Goal: Task Accomplishment & Management: Use online tool/utility

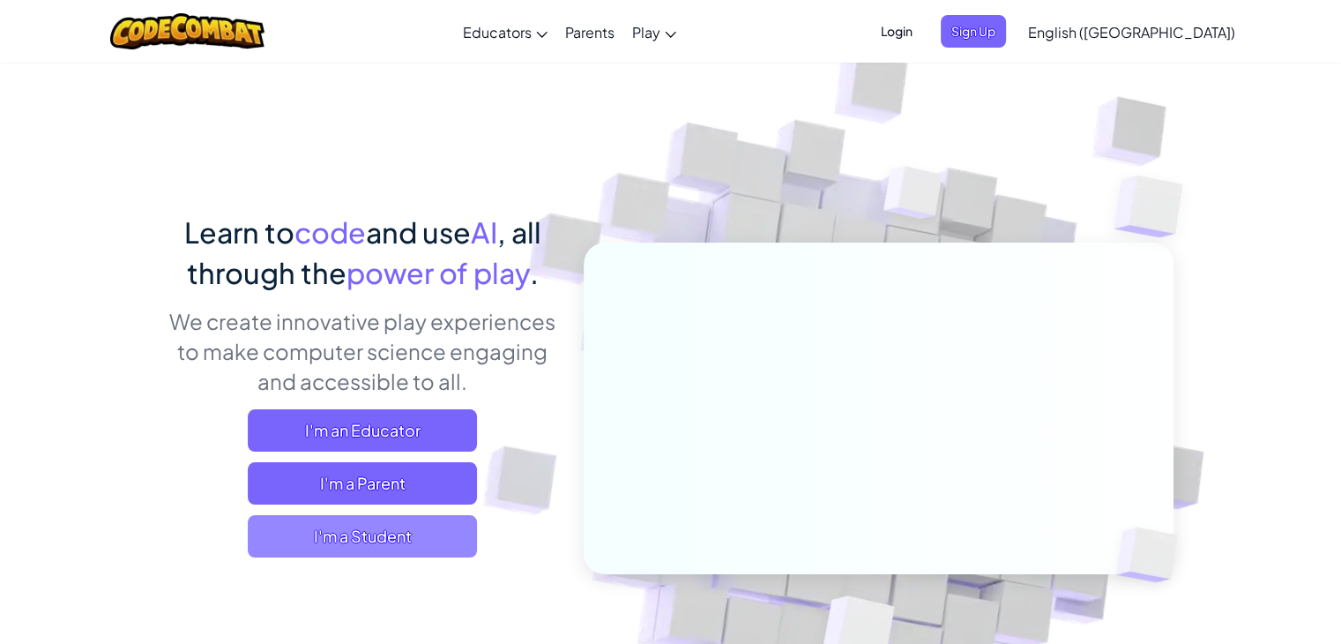
click at [392, 525] on span "I'm a Student" at bounding box center [362, 536] width 229 height 42
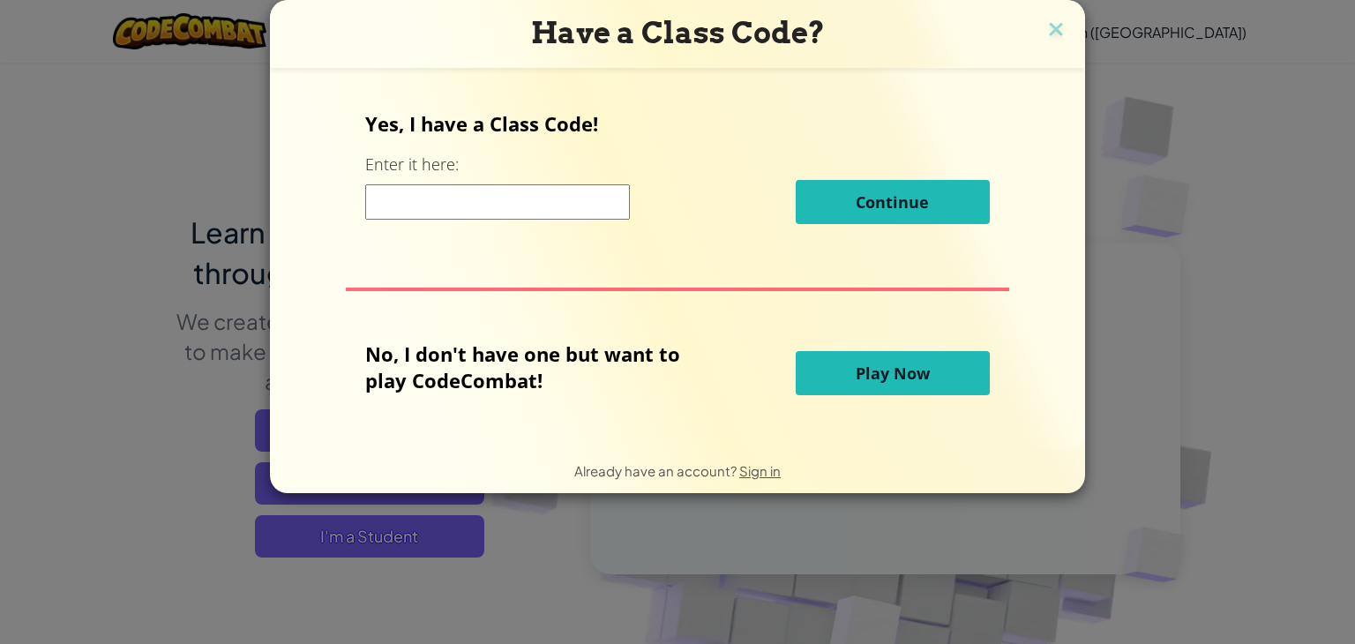
click at [510, 202] on input at bounding box center [497, 201] width 265 height 35
click at [919, 364] on span "Play Now" at bounding box center [893, 372] width 74 height 21
click at [901, 366] on span "Play Now" at bounding box center [893, 372] width 74 height 21
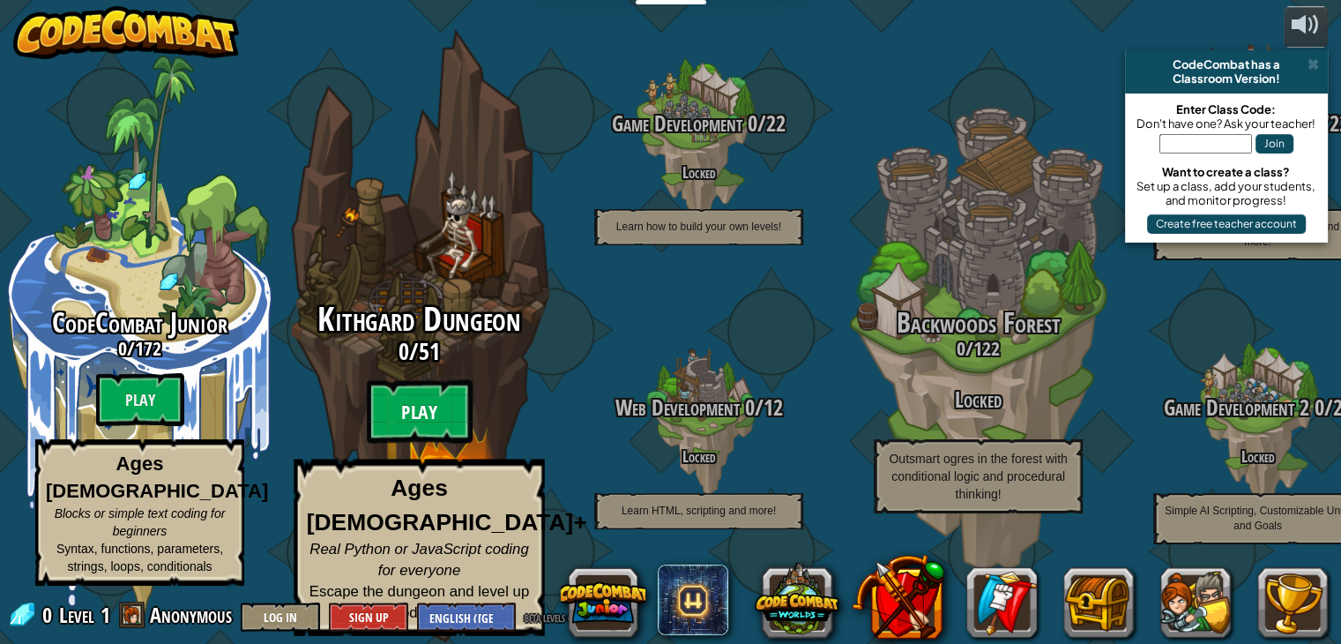
click at [443, 425] on btn "Play" at bounding box center [420, 412] width 106 height 64
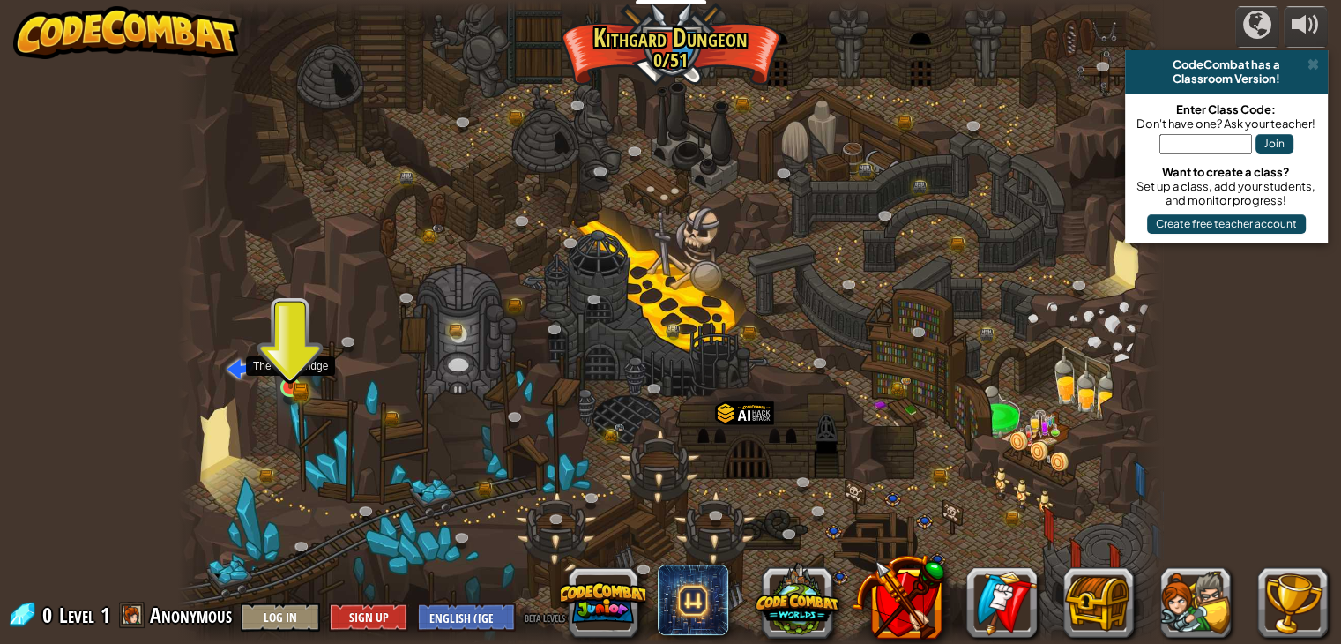
click at [288, 370] on img at bounding box center [290, 362] width 14 height 14
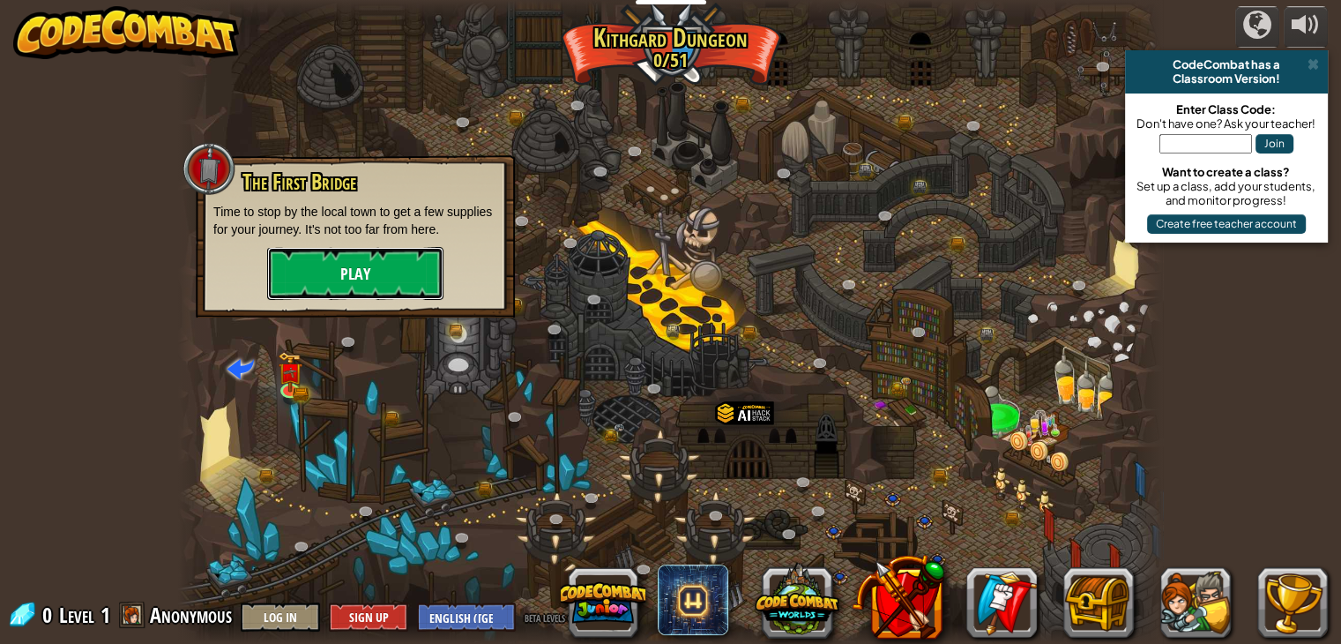
click at [328, 280] on button "Play" at bounding box center [355, 273] width 176 height 53
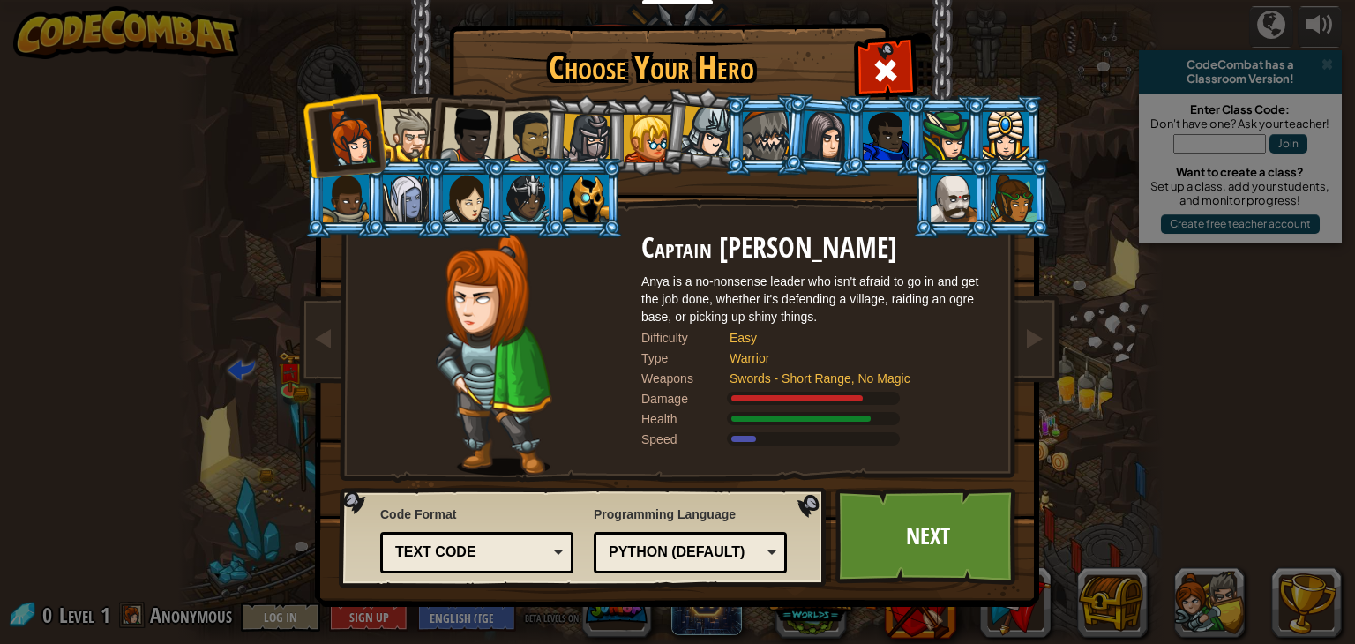
click at [479, 206] on div at bounding box center [466, 199] width 46 height 48
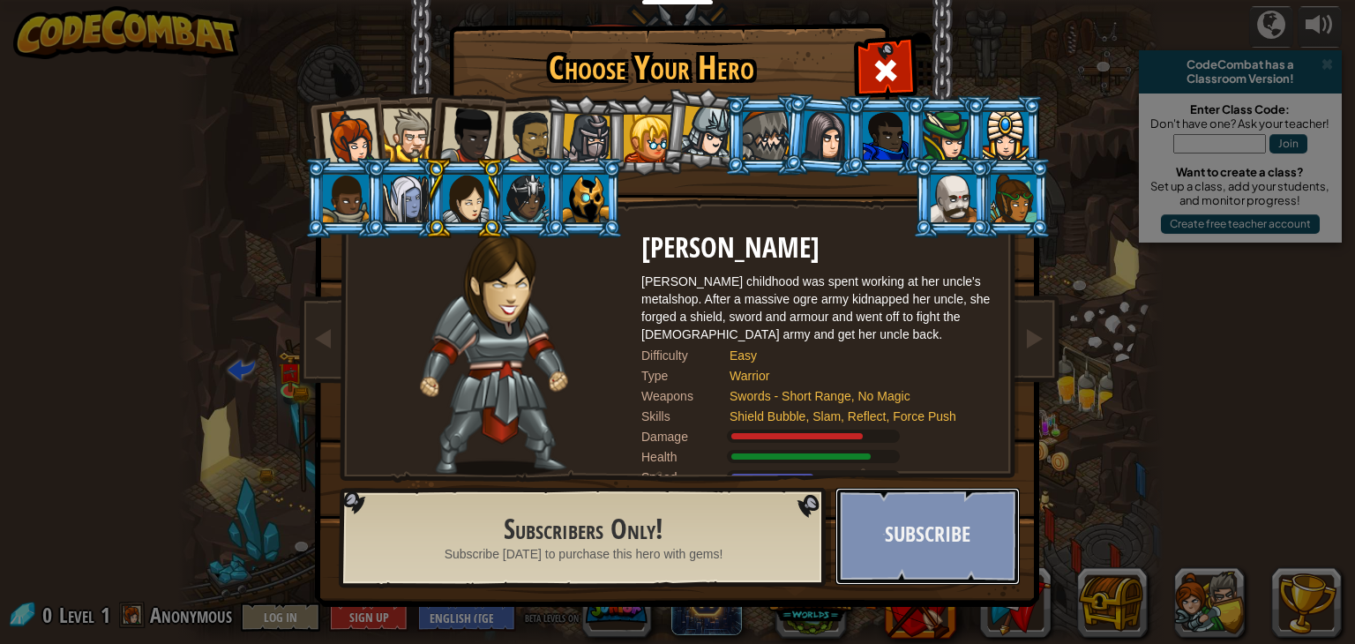
click at [909, 518] on button "Subscribe" at bounding box center [927, 536] width 184 height 97
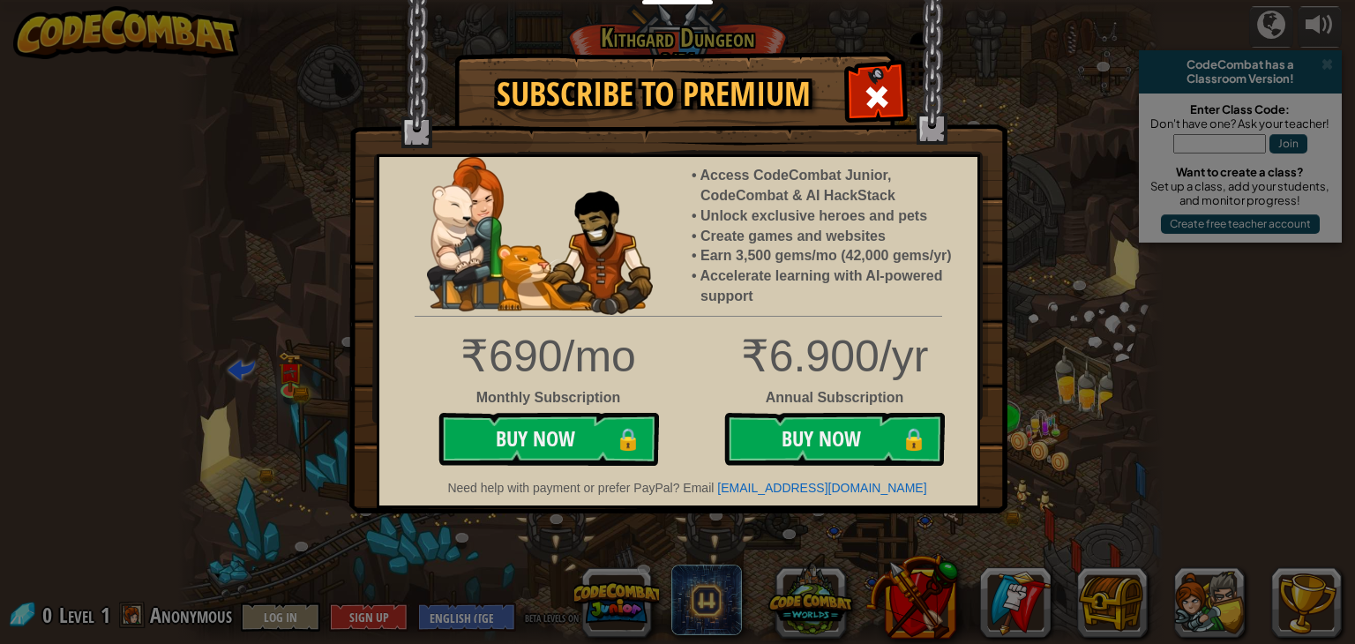
click at [887, 91] on span at bounding box center [877, 97] width 28 height 28
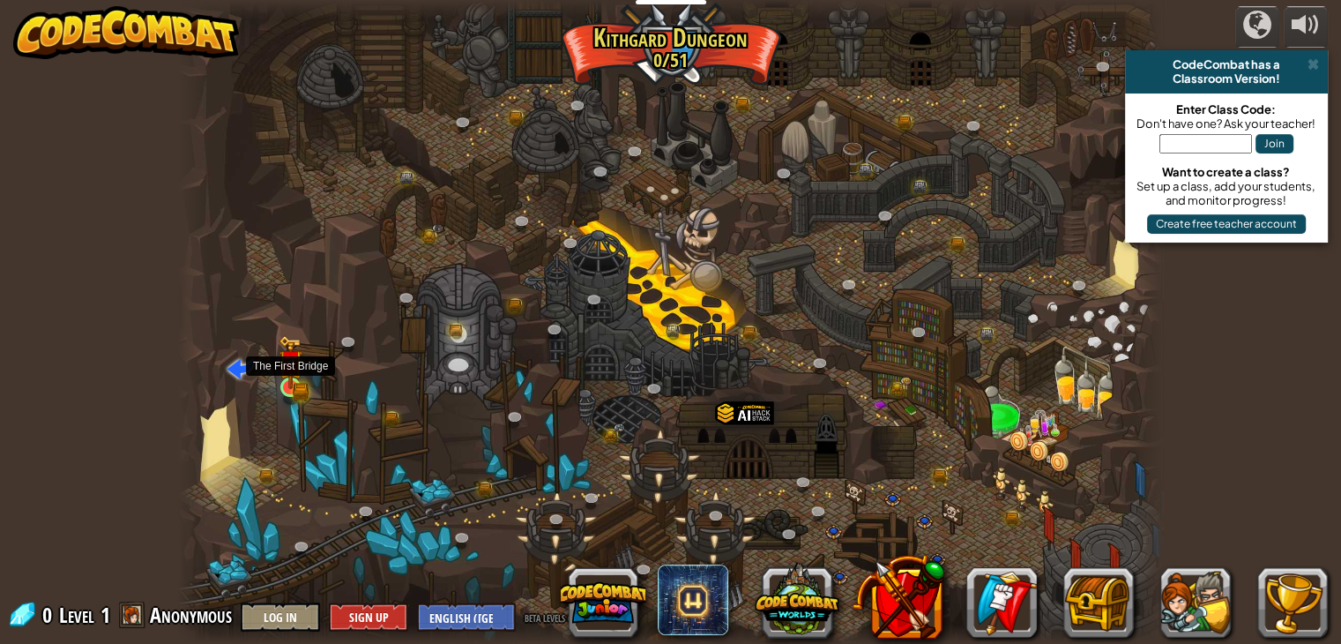
click at [295, 370] on img at bounding box center [290, 362] width 14 height 14
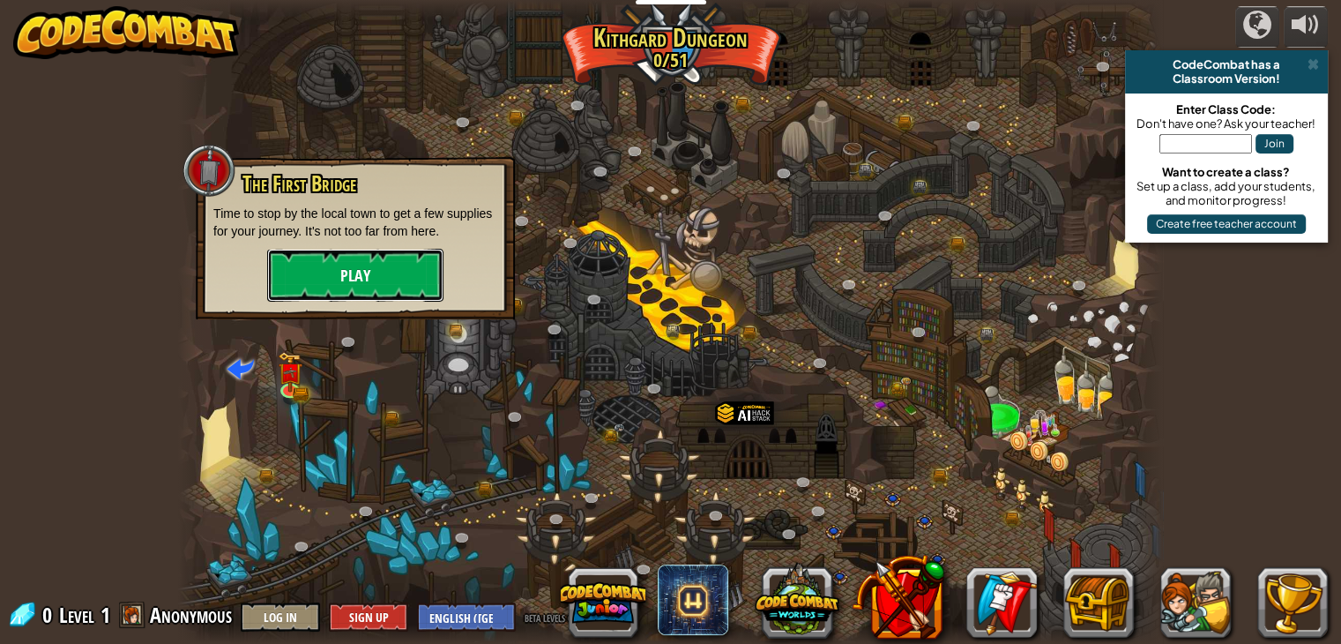
click at [347, 273] on button "Play" at bounding box center [355, 275] width 176 height 53
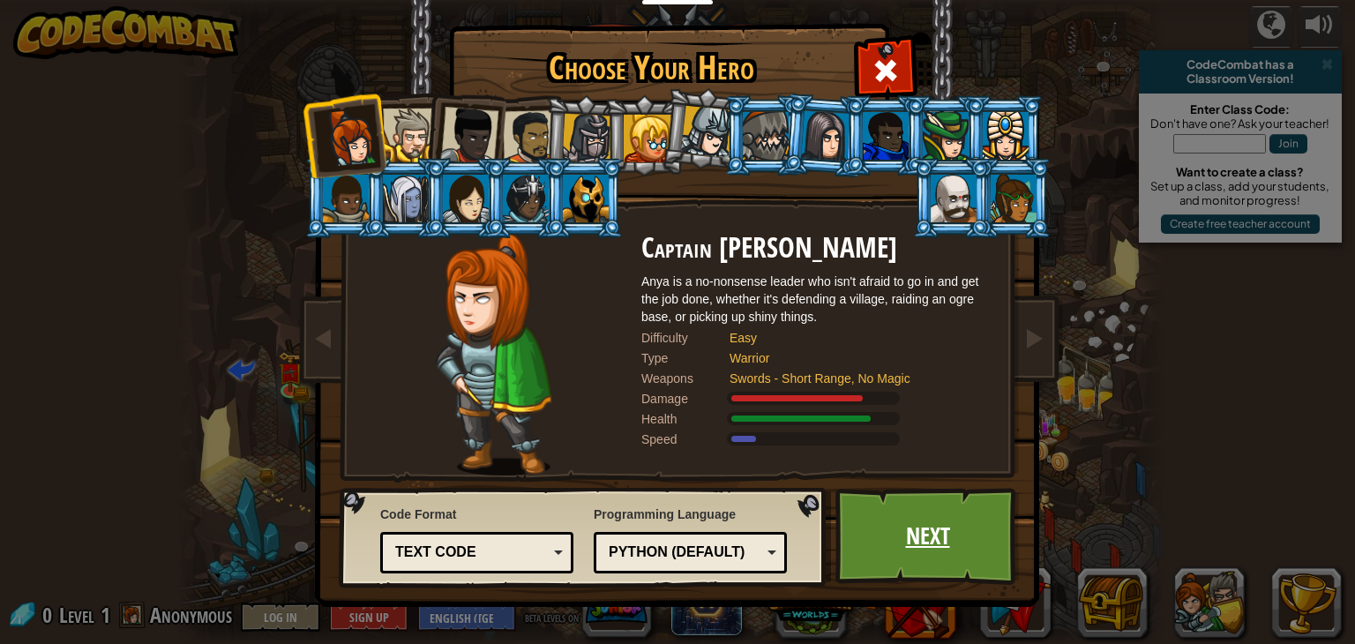
click at [881, 526] on link "Next" at bounding box center [927, 536] width 184 height 97
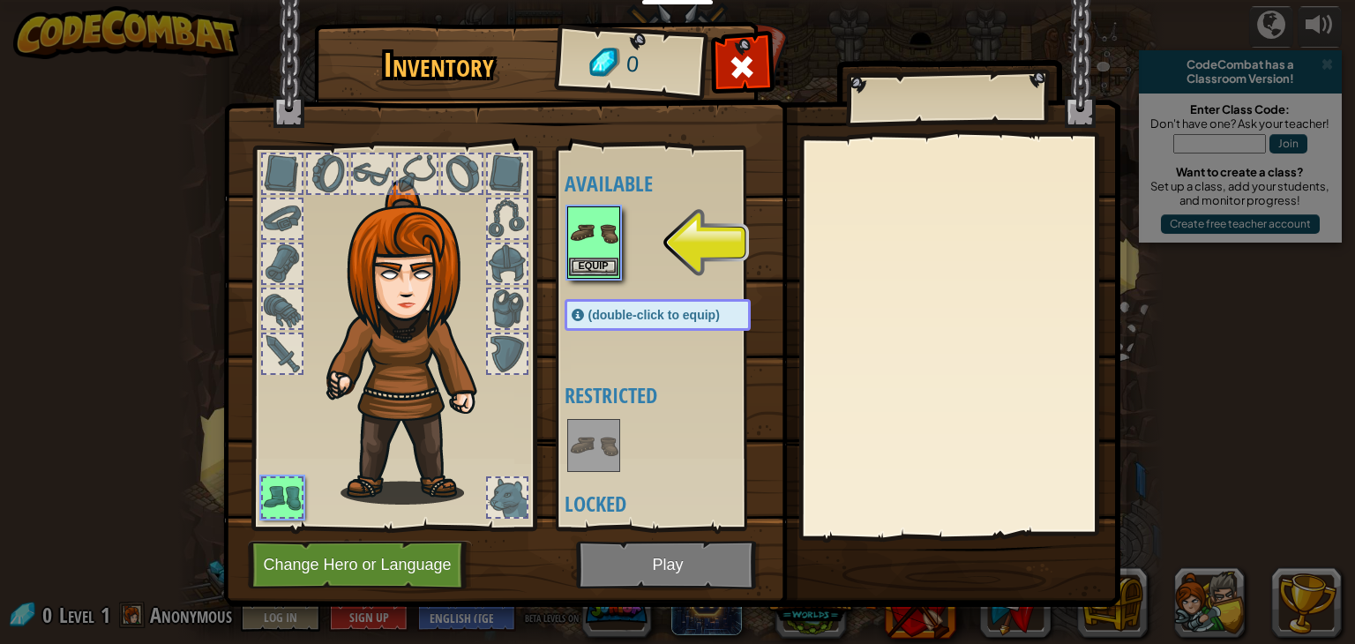
click at [605, 245] on img at bounding box center [593, 232] width 49 height 49
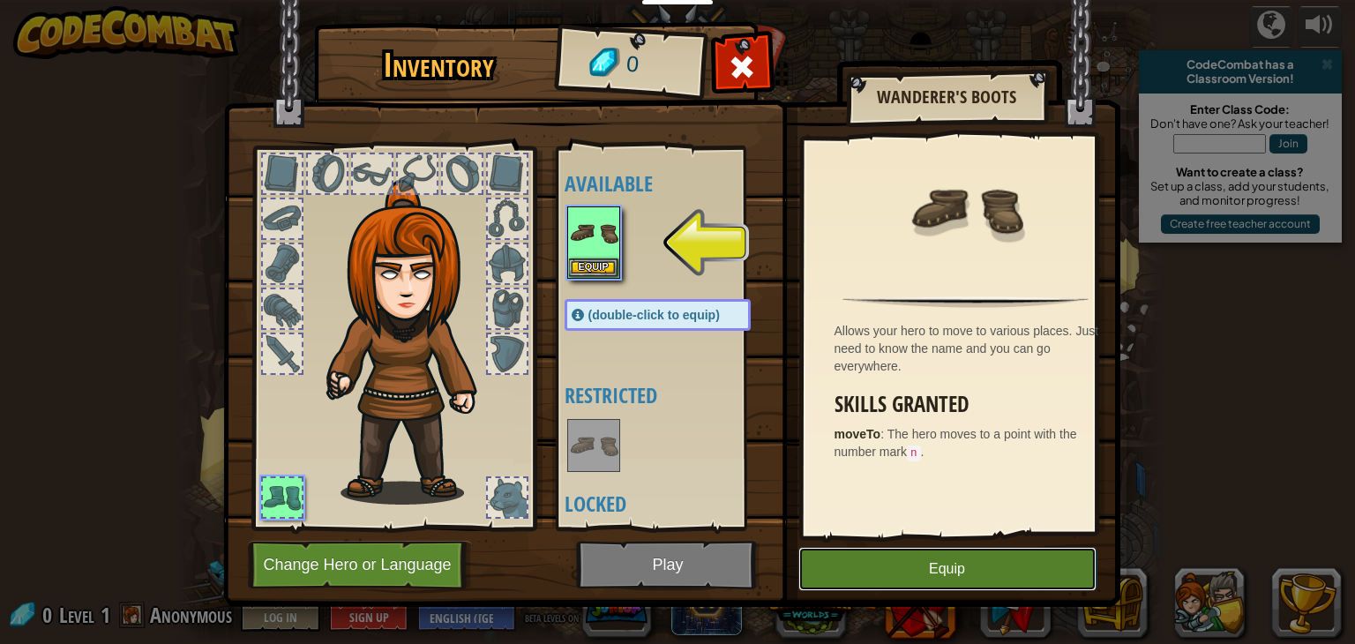
click at [886, 564] on button "Equip" at bounding box center [947, 569] width 298 height 44
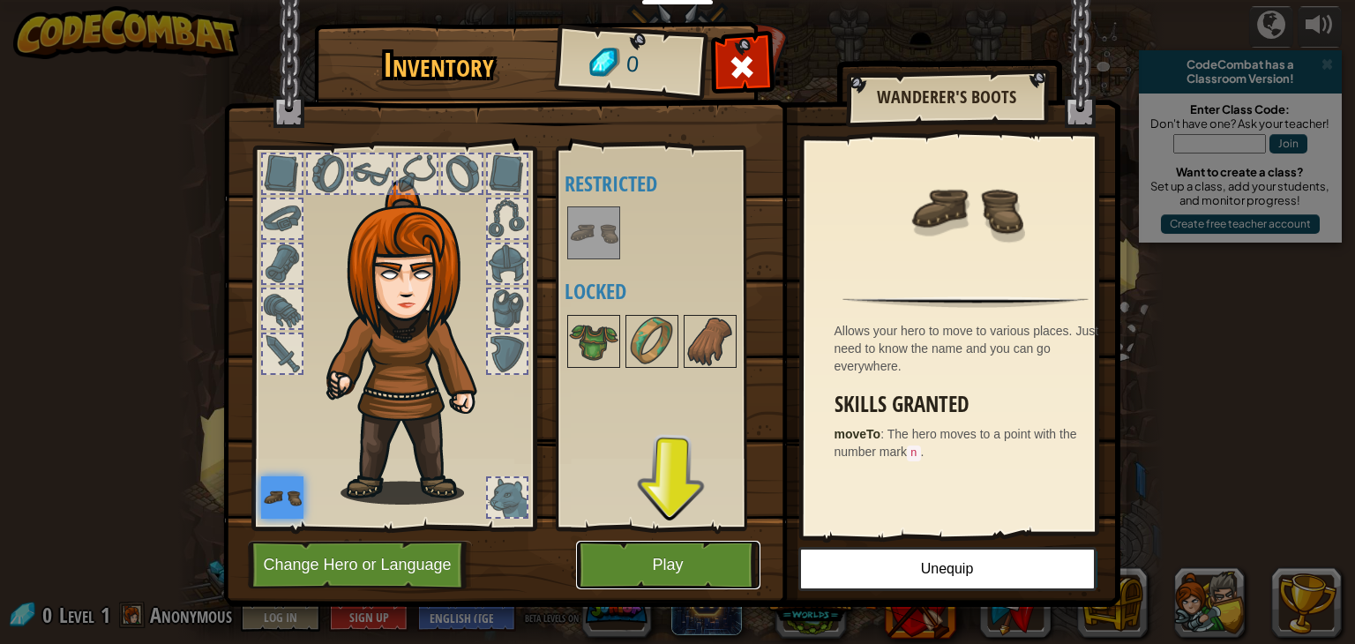
click at [700, 557] on button "Play" at bounding box center [668, 565] width 184 height 49
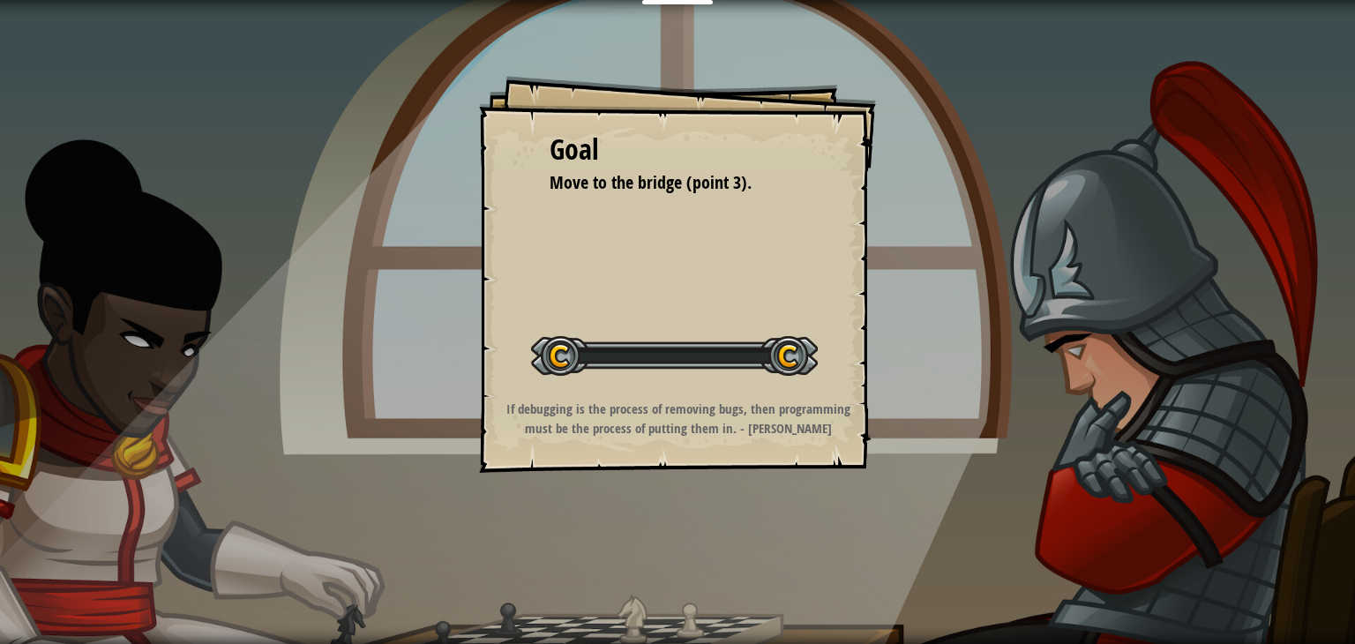
click at [700, 557] on div "Goal Move to the bridge (point 3). Start Level Error loading from server. Try r…" at bounding box center [677, 322] width 1355 height 644
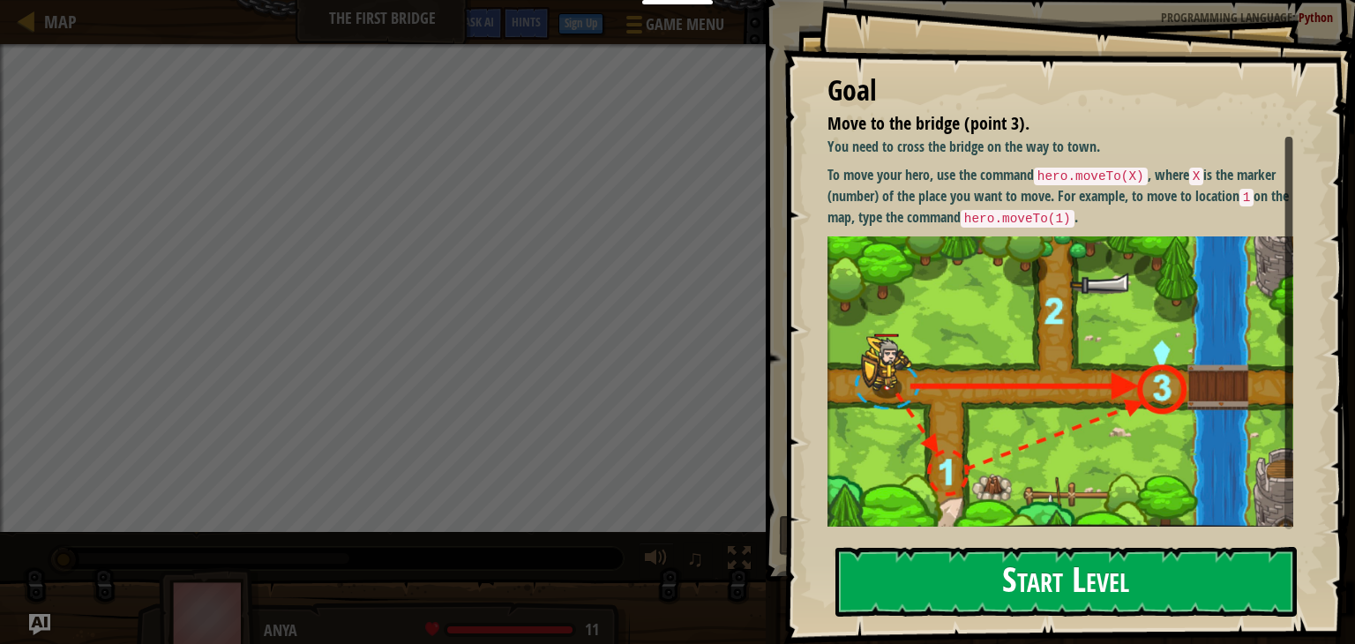
click at [960, 564] on button "Start Level" at bounding box center [1065, 582] width 461 height 70
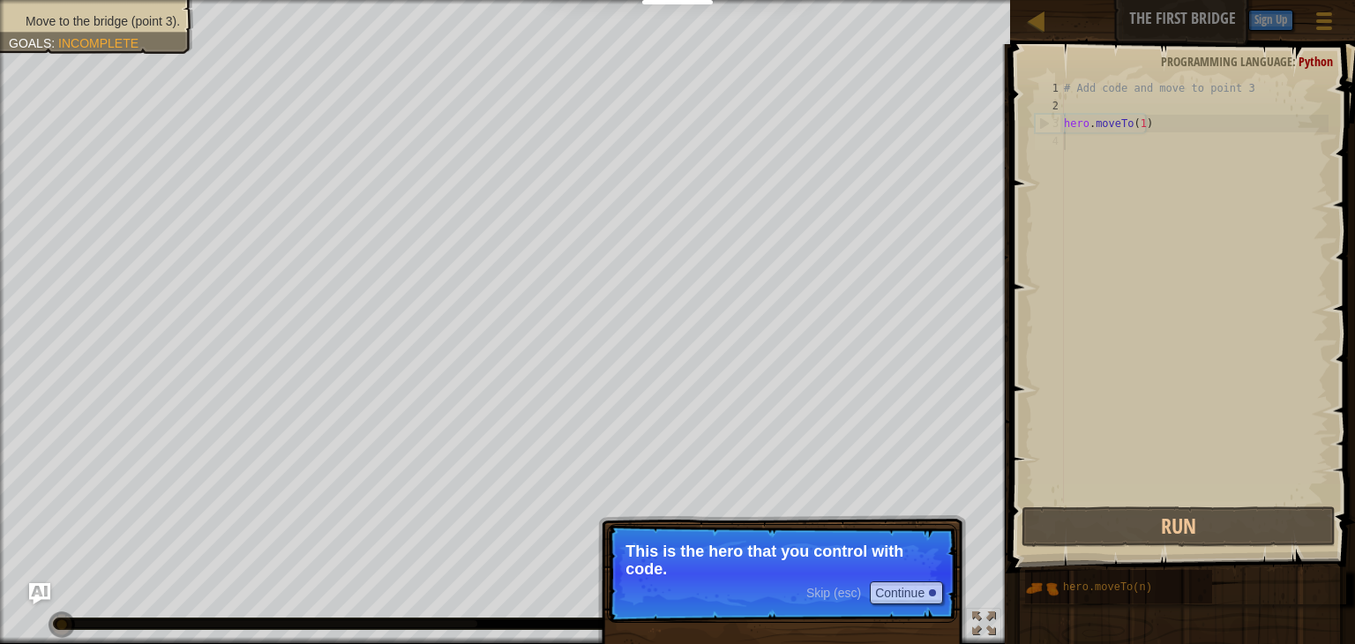
click at [797, 557] on p "This is the hero that you control with code." at bounding box center [781, 559] width 313 height 35
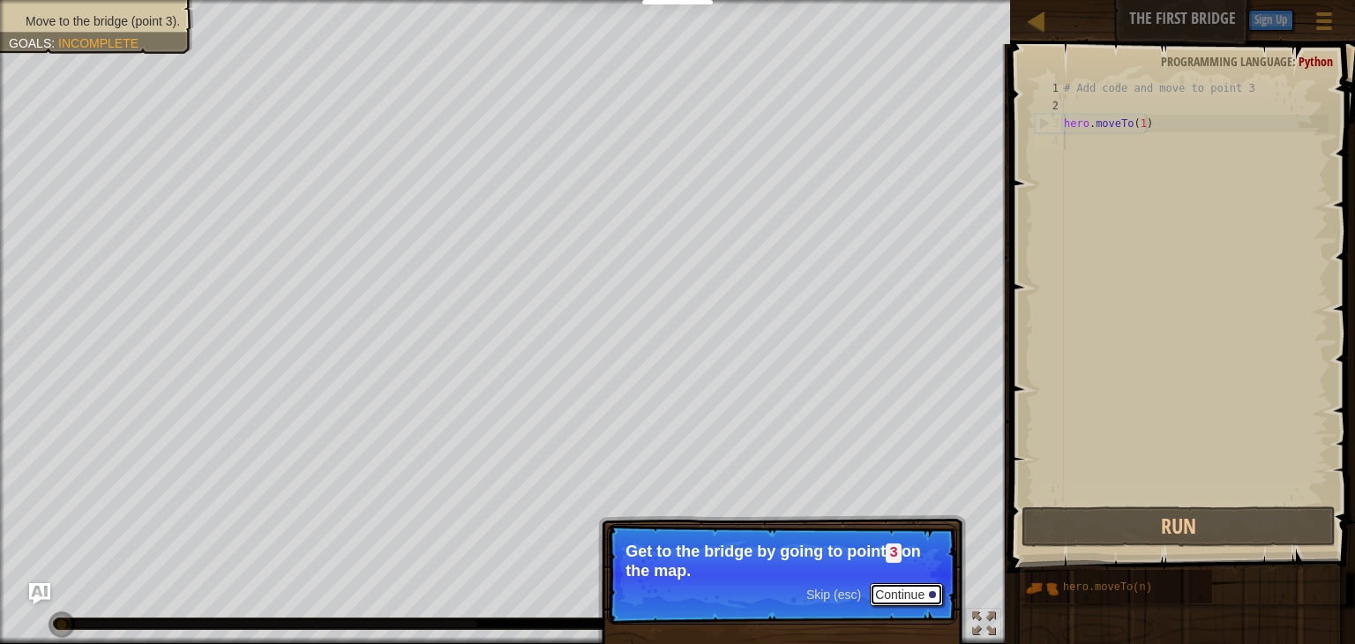
click at [915, 592] on button "Continue" at bounding box center [906, 594] width 73 height 23
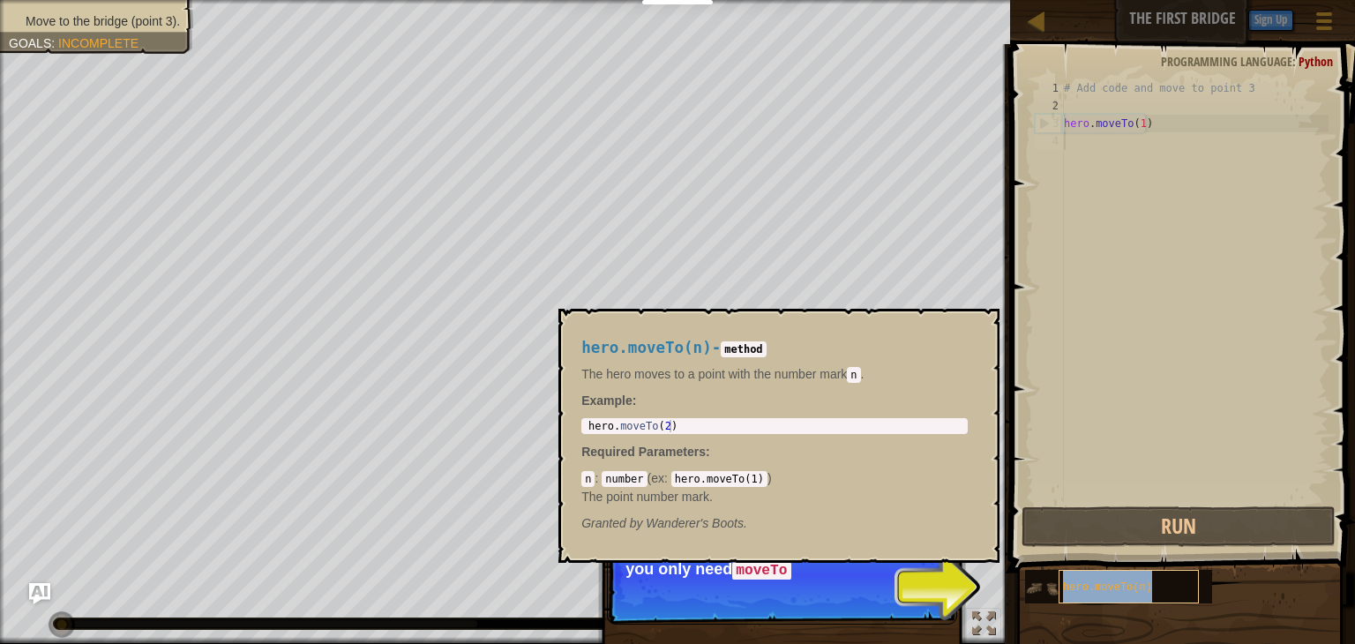
click at [1093, 588] on span "hero.moveTo(n)" at bounding box center [1107, 587] width 89 height 12
type textarea "hero.moveTo(2)"
click at [662, 425] on div "hero . moveTo ( 2 )" at bounding box center [774, 438] width 379 height 37
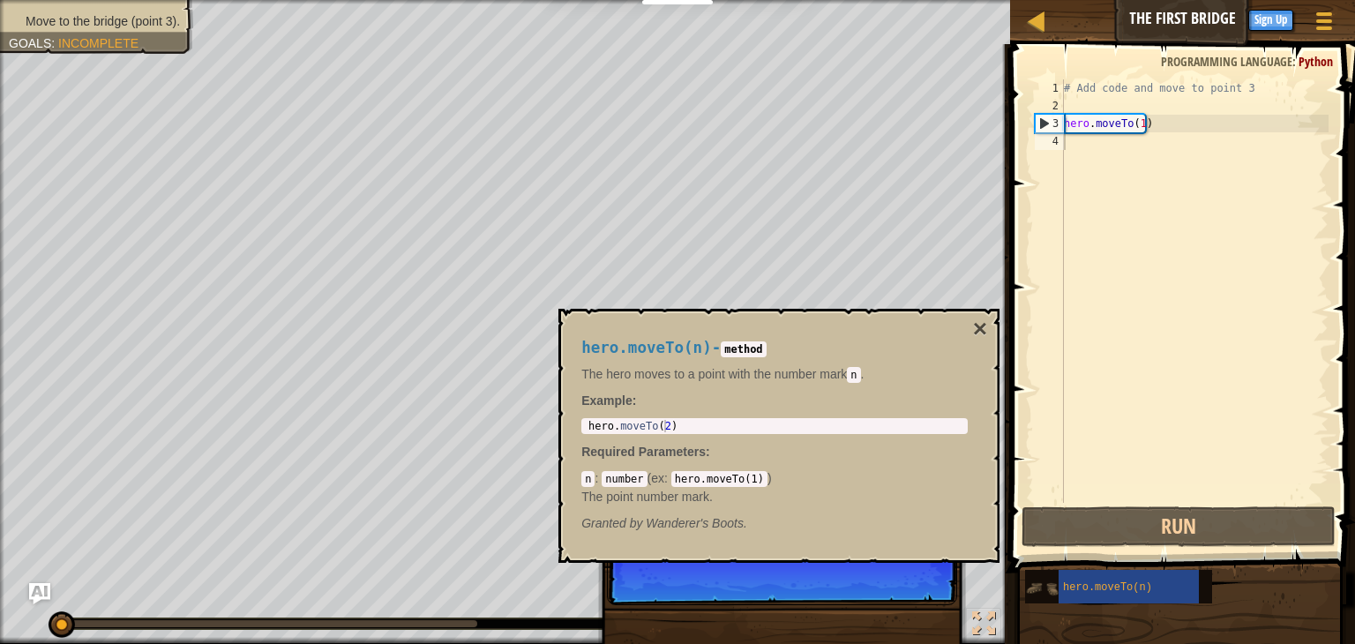
click at [1053, 572] on img at bounding box center [1042, 589] width 34 height 34
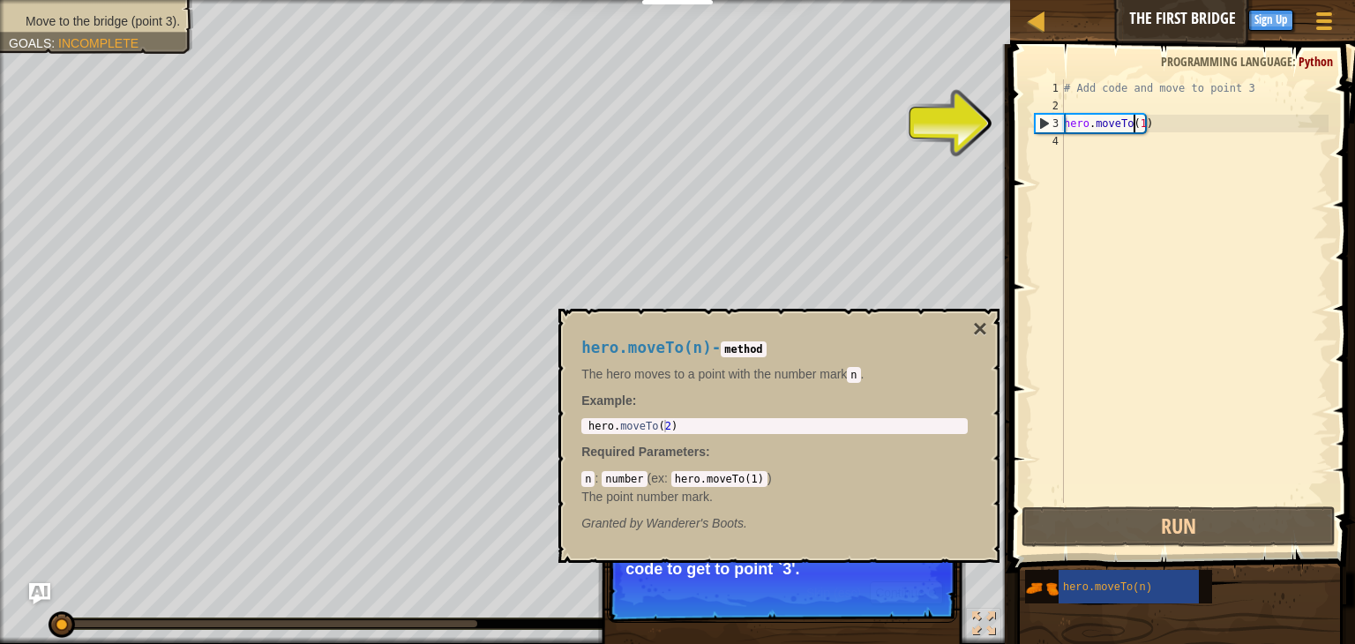
click at [1136, 121] on div "# Add code and move to point 3 hero . moveTo ( 1 )" at bounding box center [1194, 308] width 268 height 459
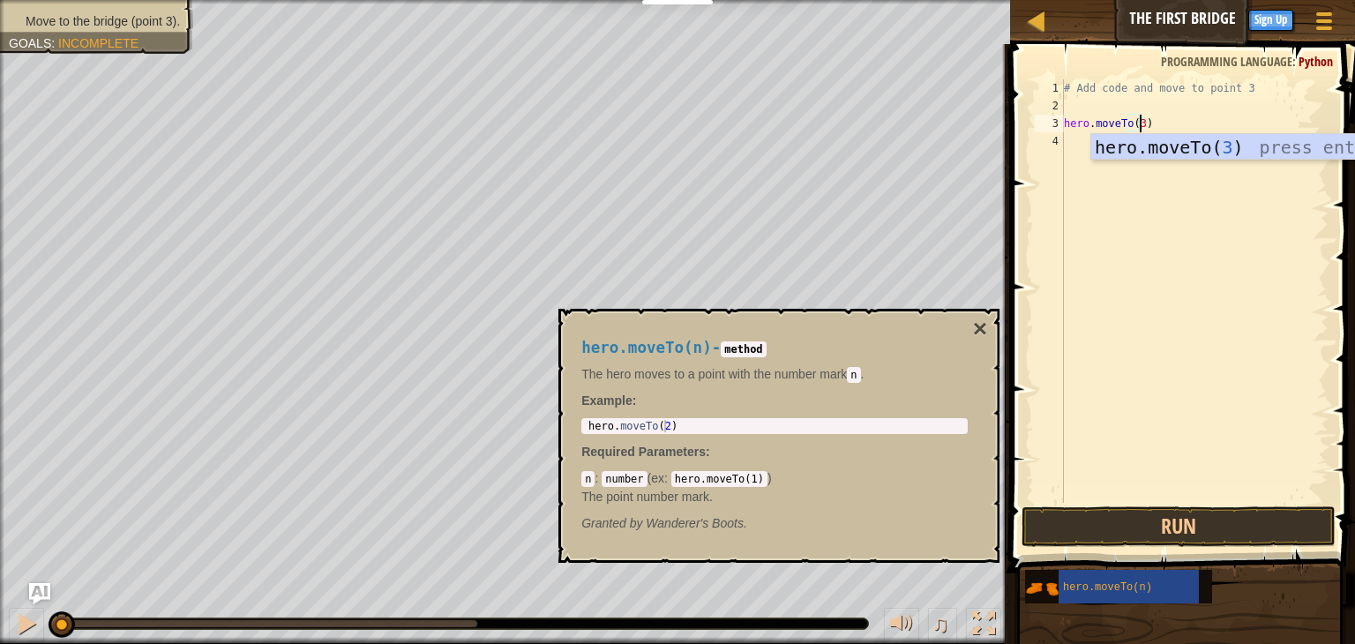
scroll to position [8, 5]
click at [1158, 141] on div "hero.moveTo( 3 ) press enter" at bounding box center [1257, 173] width 333 height 79
type textarea "hero.moveTo(3)"
click at [981, 325] on button "×" at bounding box center [980, 329] width 14 height 25
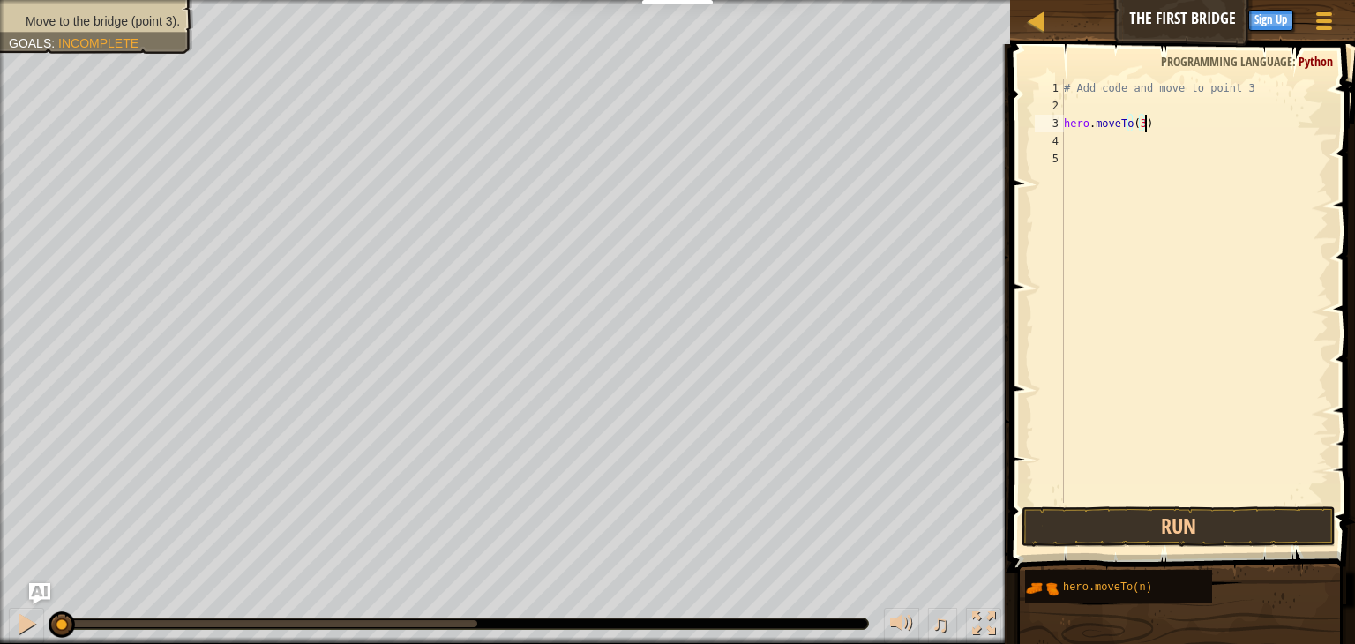
click at [1207, 120] on div "# Add code and move to point 3 hero . moveTo ( 3 )" at bounding box center [1194, 308] width 268 height 459
click at [1162, 523] on button "Run" at bounding box center [1178, 526] width 314 height 41
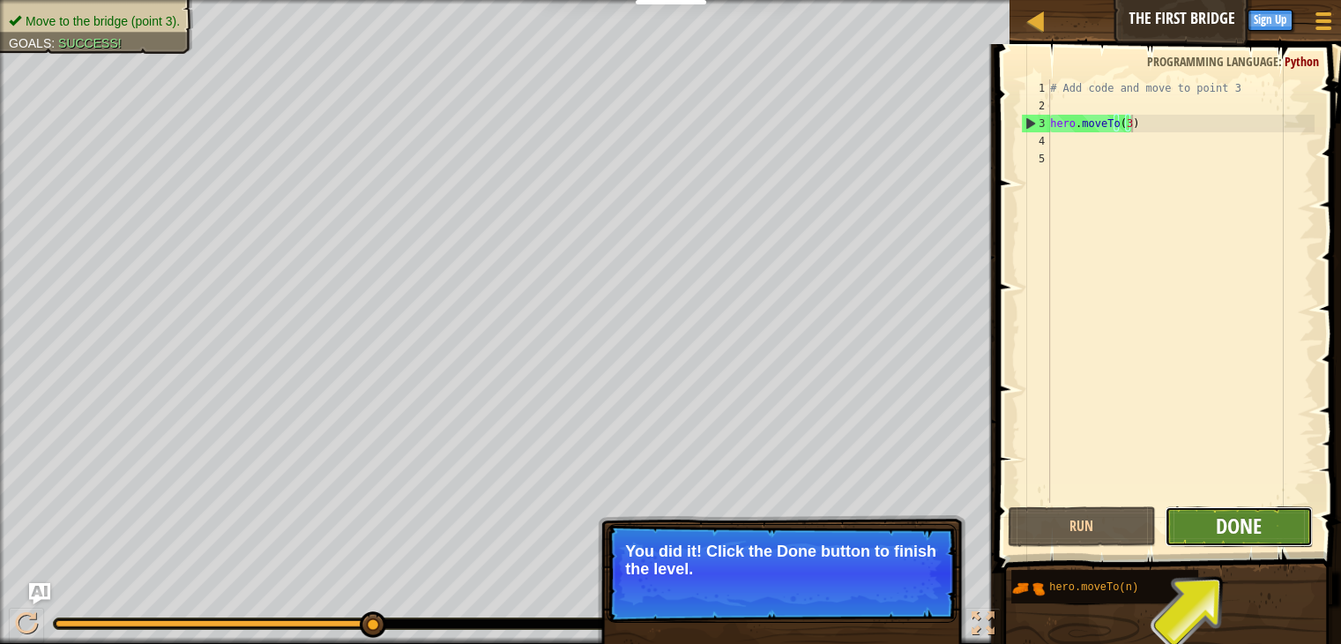
click at [1258, 524] on span "Done" at bounding box center [1239, 526] width 46 height 28
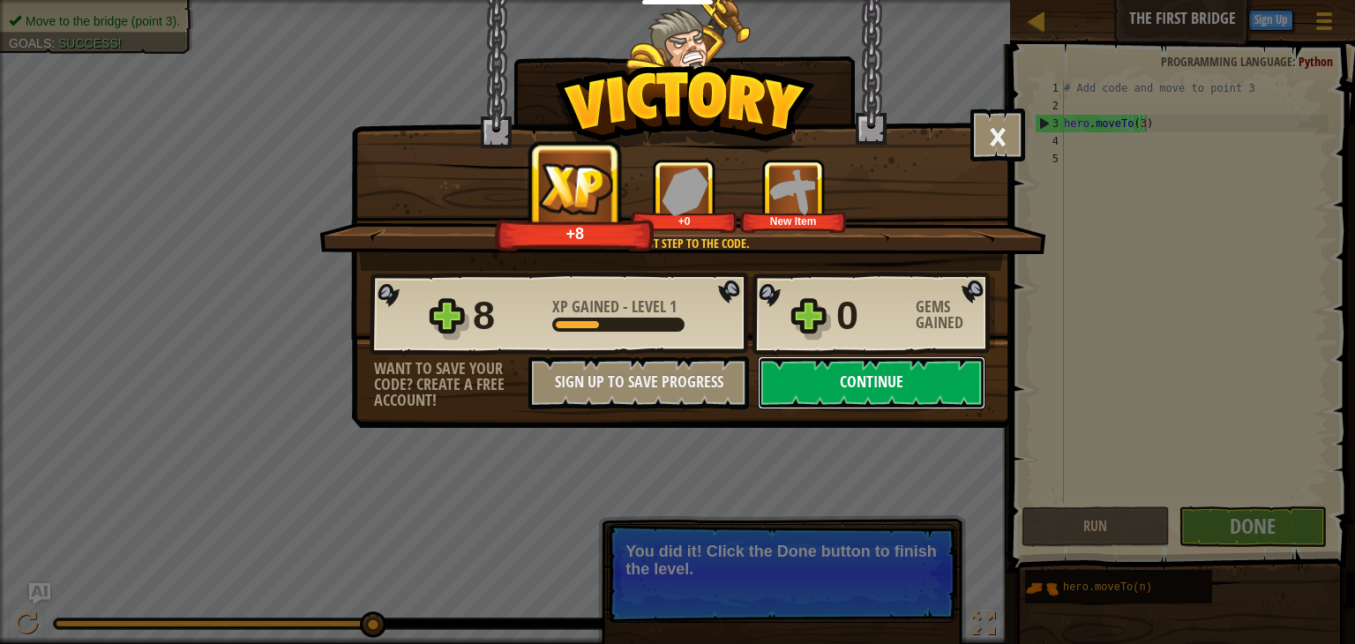
click at [912, 375] on button "Continue" at bounding box center [872, 382] width 228 height 53
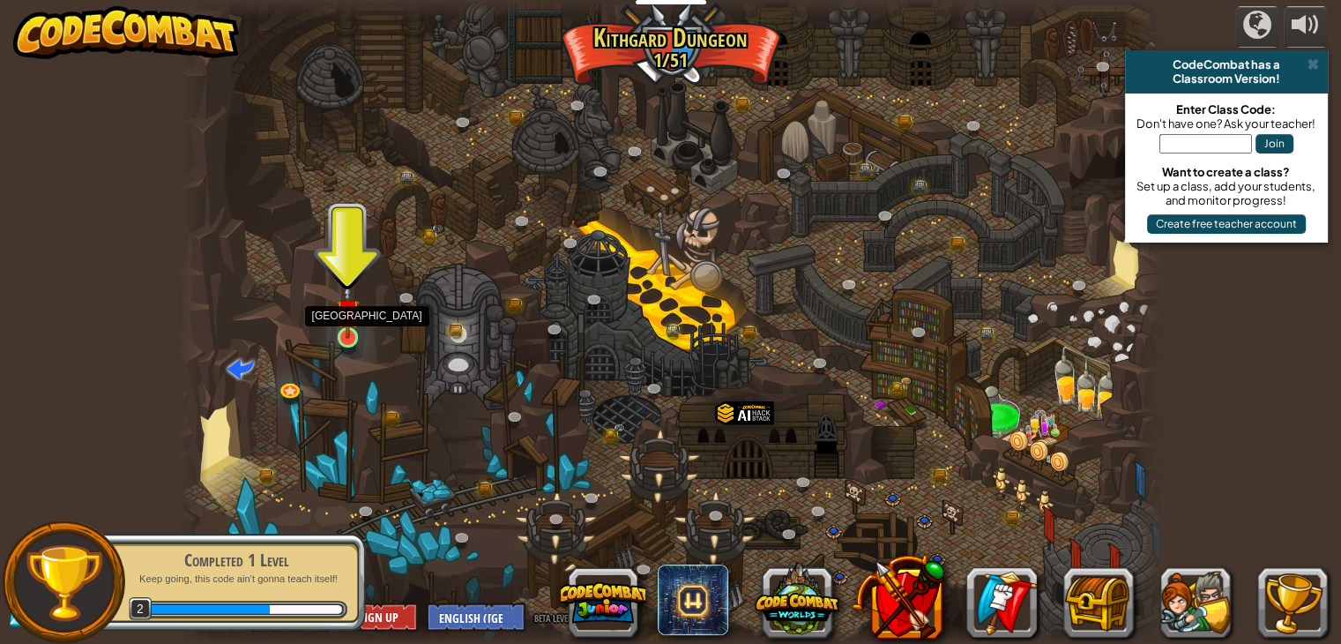
click at [348, 324] on img at bounding box center [348, 311] width 25 height 56
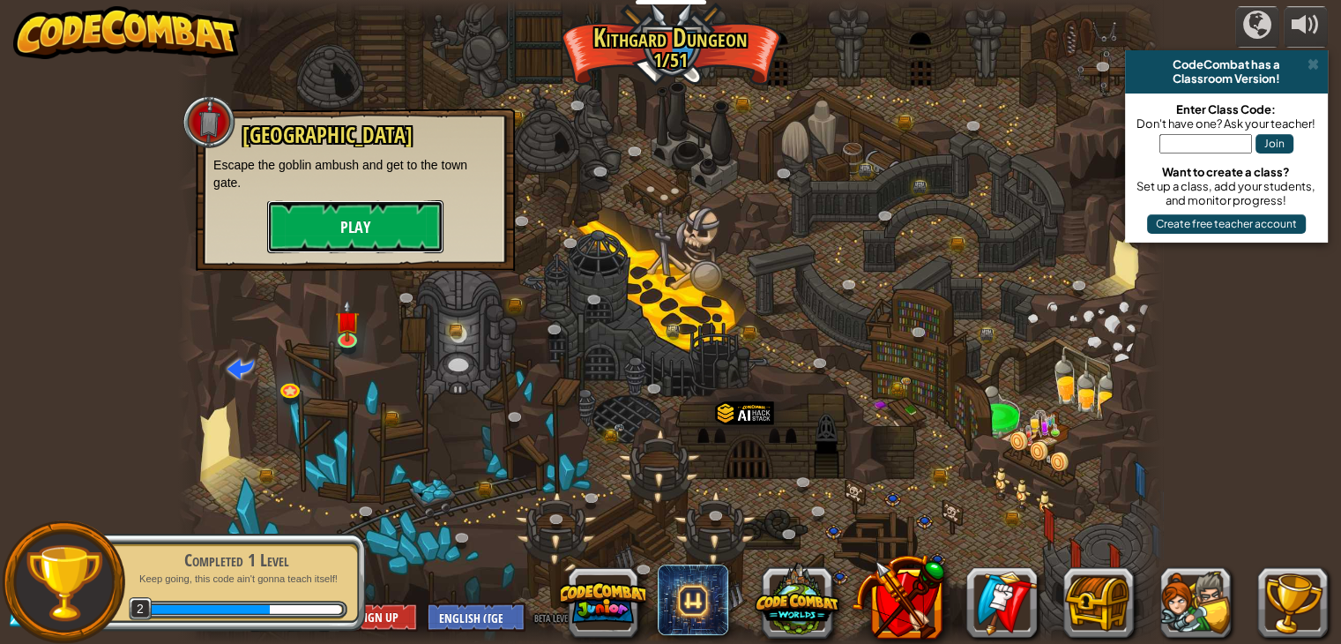
click at [406, 228] on button "Play" at bounding box center [355, 226] width 176 height 53
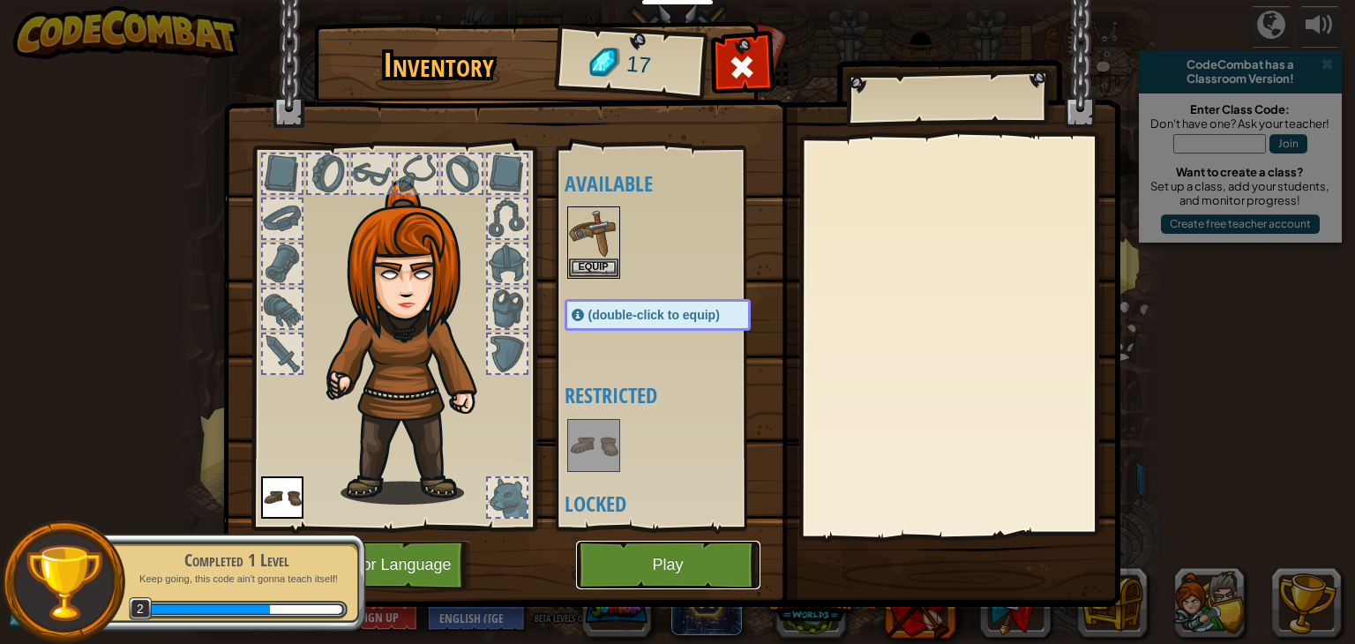
click at [622, 569] on button "Play" at bounding box center [668, 565] width 184 height 49
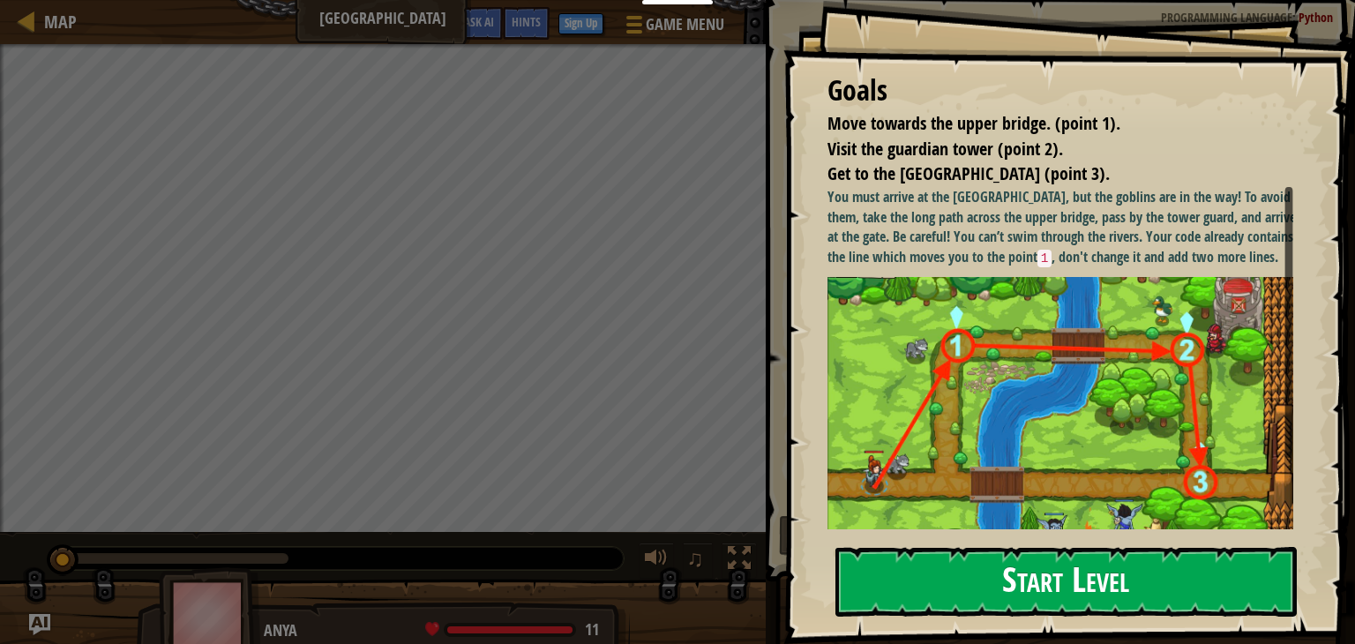
click at [1013, 578] on button "Start Level" at bounding box center [1065, 582] width 461 height 70
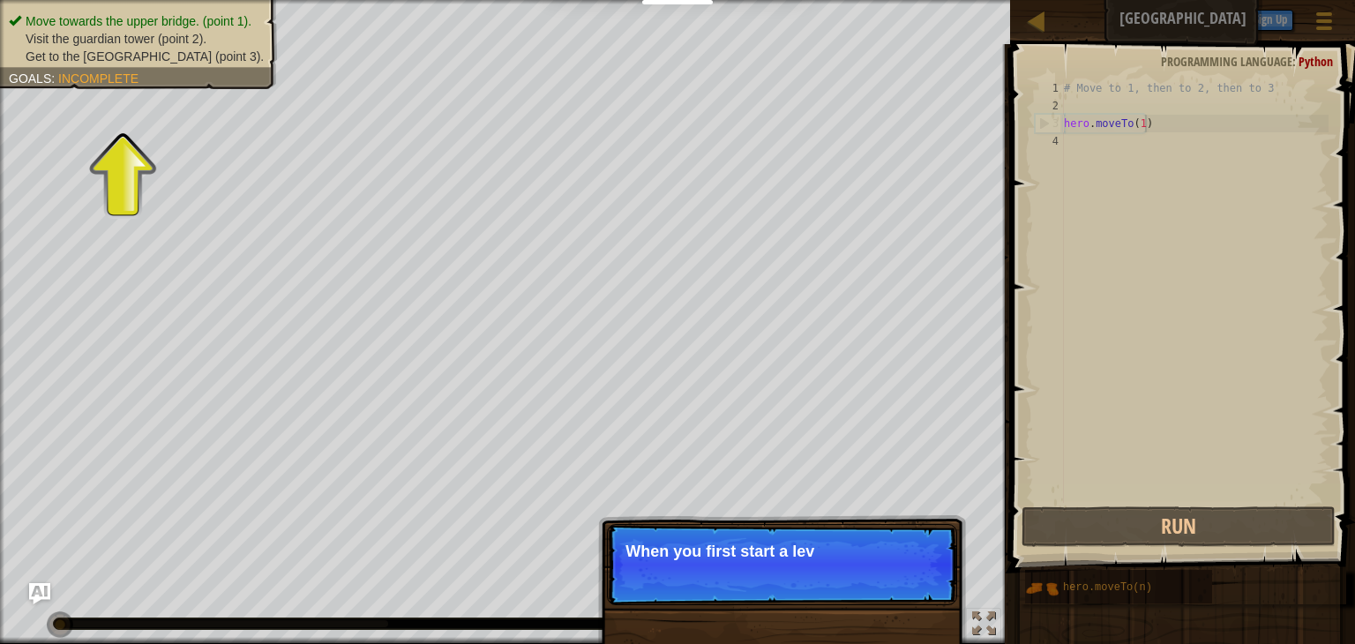
click at [1168, 120] on div "# Move to 1, then to 2, then to 3 hero . moveTo ( 1 )" at bounding box center [1194, 308] width 268 height 459
type textarea "hero.moveTo(1)"
click at [915, 590] on p "Skip (esc) Continue We ne" at bounding box center [782, 564] width 350 height 81
click at [915, 590] on p "Skip (esc) Continue We need to avoid the goblins' ambush." at bounding box center [782, 564] width 350 height 81
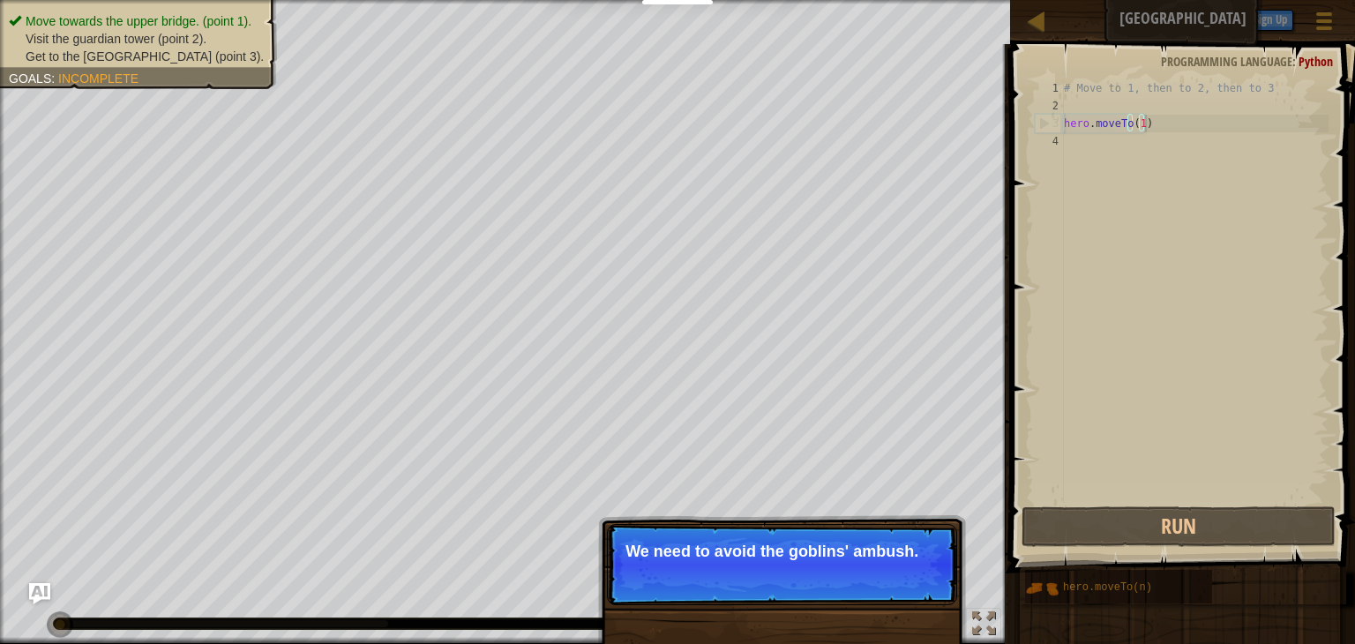
click at [915, 590] on p "Skip (esc) Continue We need to avoid the goblins' ambush." at bounding box center [782, 564] width 350 height 81
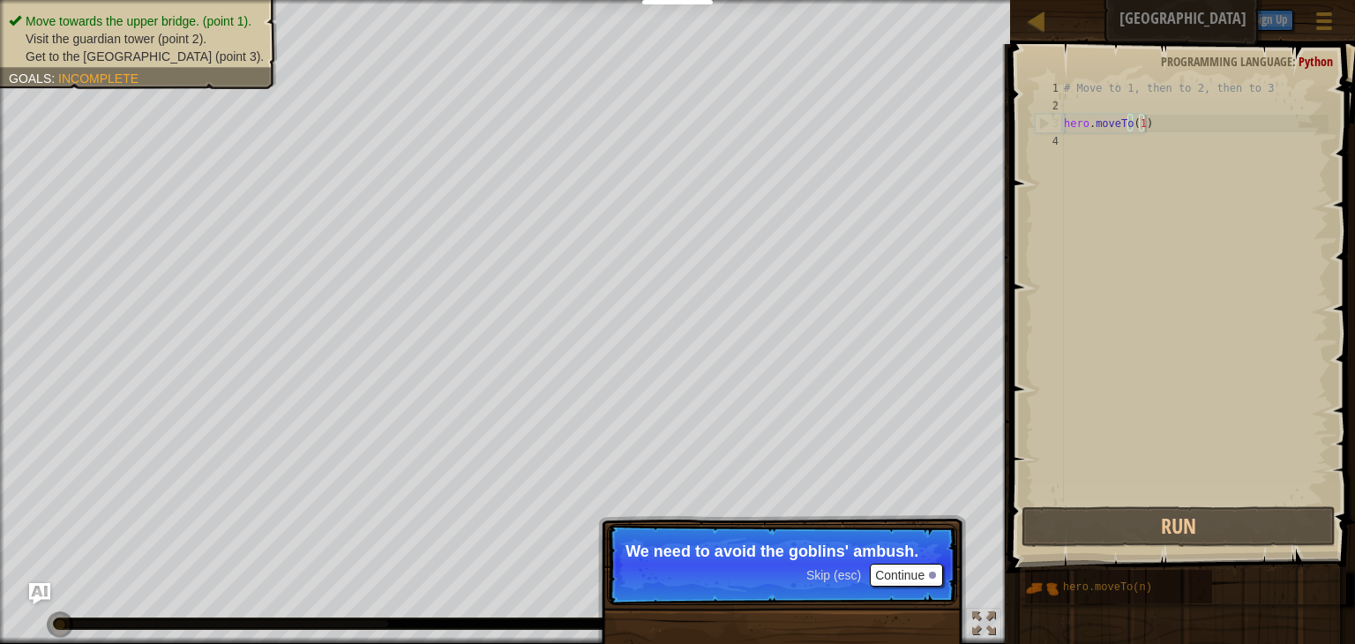
drag, startPoint x: 915, startPoint y: 590, endPoint x: 916, endPoint y: 576, distance: 14.2
click at [916, 576] on p "Skip (esc) Continue We need to avoid the goblins' ambush." at bounding box center [782, 564] width 350 height 81
click at [916, 576] on button "Continue" at bounding box center [906, 575] width 73 height 23
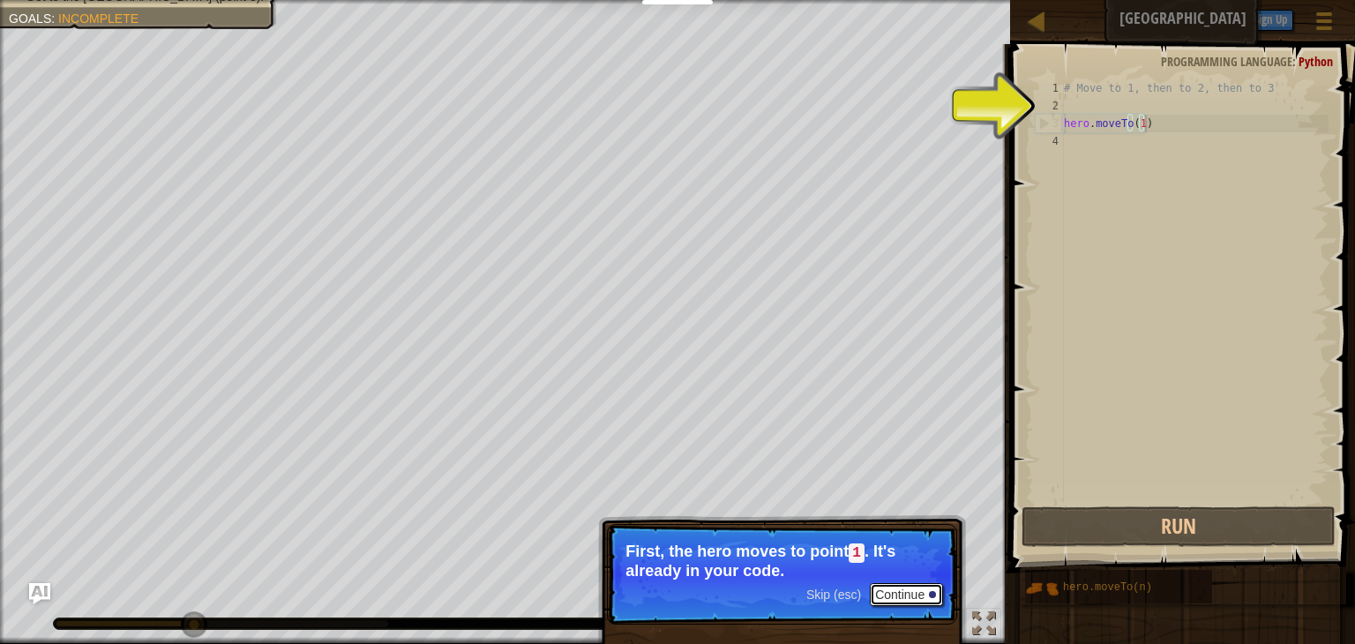
click at [918, 584] on button "Continue" at bounding box center [906, 594] width 73 height 23
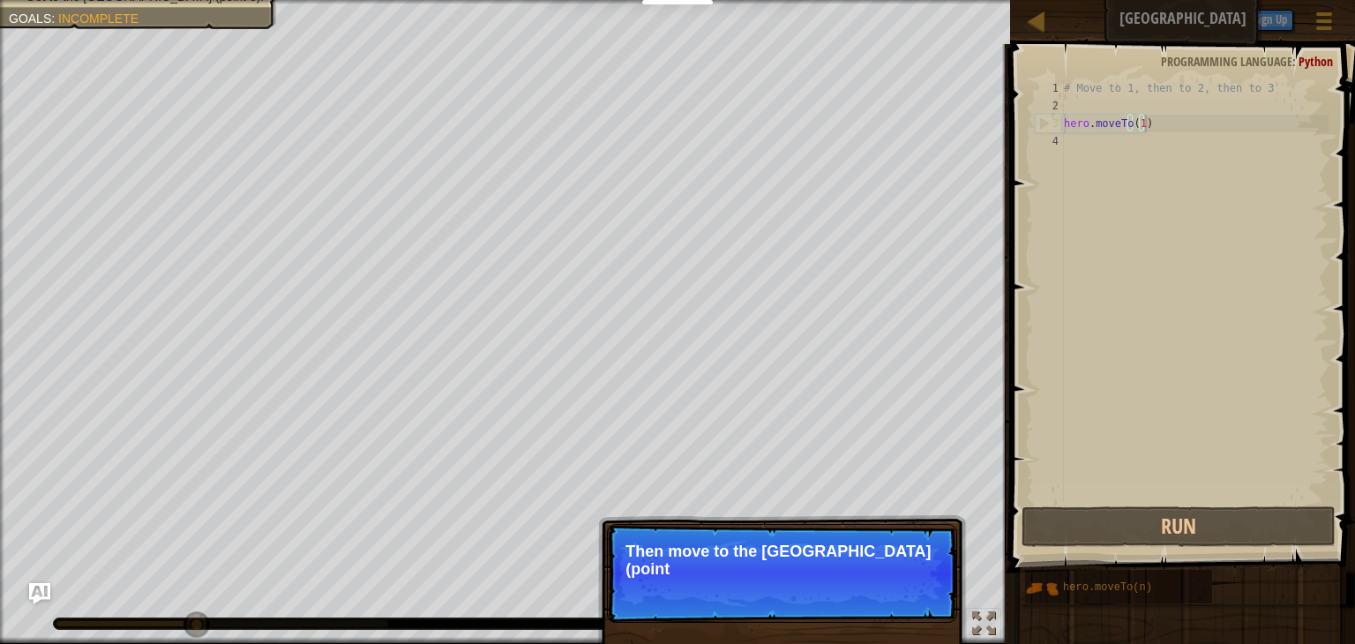
click at [918, 584] on p "Skip (esc) Continue Then move to the [GEOGRAPHIC_DATA] (point" at bounding box center [782, 573] width 350 height 99
click at [918, 584] on p "Skip (esc) Continue Then move to the [GEOGRAPHIC_DATA] (point 2), and" at bounding box center [782, 573] width 350 height 99
click at [918, 584] on p "Skip (esc) Continue Then move to the [GEOGRAPHIC_DATA] (point 2), and final" at bounding box center [782, 573] width 350 height 99
click at [918, 584] on p "Skip (esc) Continue Then move to the [GEOGRAPHIC_DATA] (point 2), and finally t…" at bounding box center [782, 573] width 350 height 99
drag, startPoint x: 918, startPoint y: 584, endPoint x: 920, endPoint y: 616, distance: 31.8
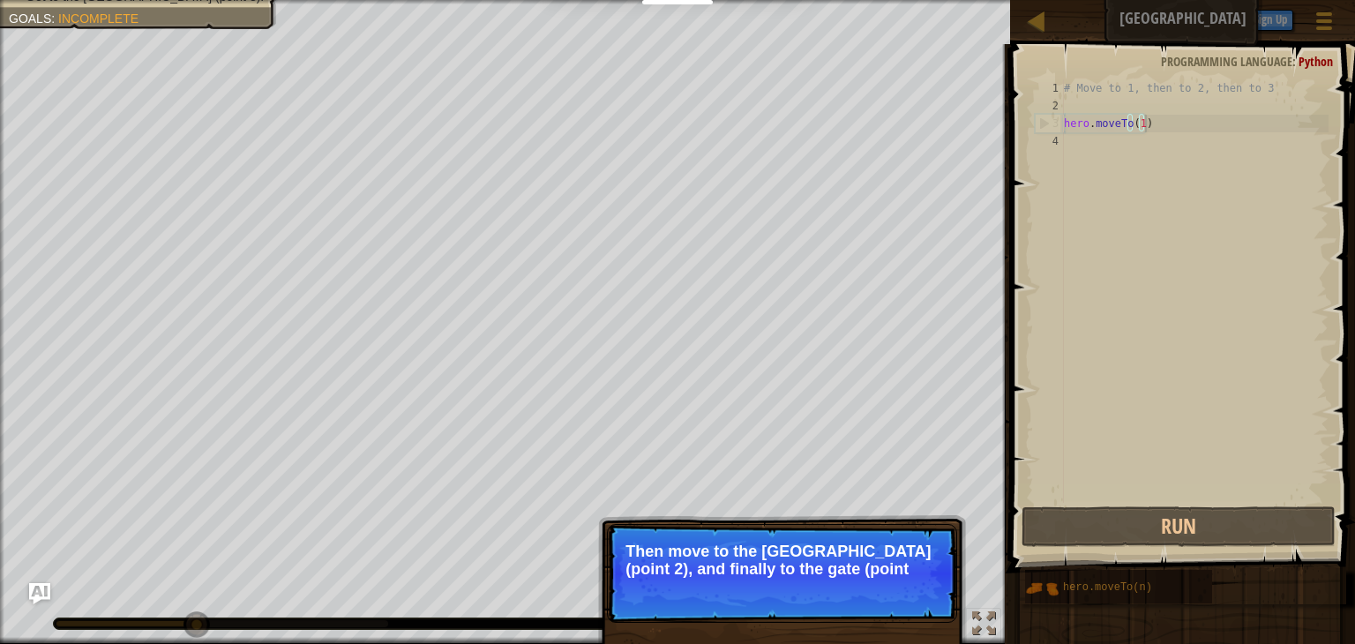
click at [920, 616] on p "Skip (esc) Continue Then move to the [GEOGRAPHIC_DATA] (point 2), and finally t…" at bounding box center [782, 573] width 350 height 99
drag, startPoint x: 920, startPoint y: 616, endPoint x: 938, endPoint y: 564, distance: 55.2
click at [938, 564] on p "Skip (esc) Continue Then move to the [GEOGRAPHIC_DATA] (point 2), and finally t…" at bounding box center [782, 573] width 350 height 99
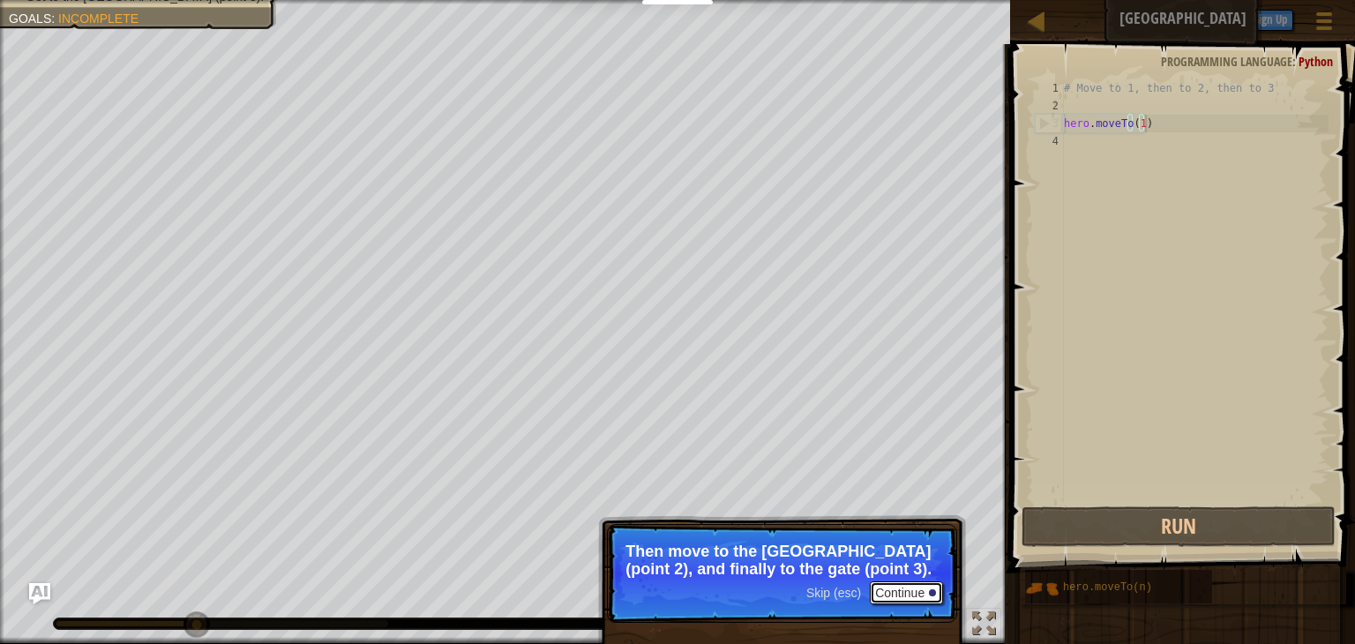
click at [934, 585] on button "Continue" at bounding box center [906, 592] width 73 height 23
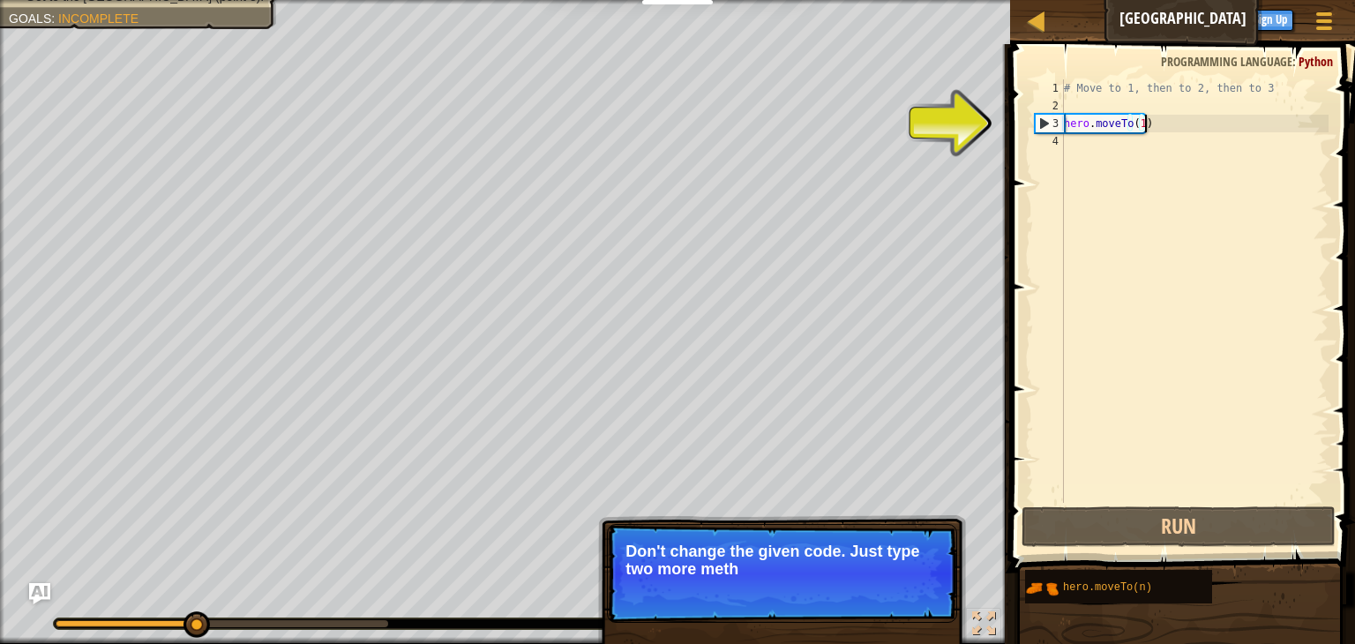
click at [1166, 123] on div "# Move to 1, then to 2, then to 3 hero . moveTo ( 1 )" at bounding box center [1194, 308] width 268 height 459
drag, startPoint x: 1150, startPoint y: 138, endPoint x: 1132, endPoint y: 135, distance: 17.8
click at [1132, 135] on div "# Move to 1, then to 2, then to 3 hero . moveTo ( 1 )" at bounding box center [1194, 308] width 268 height 459
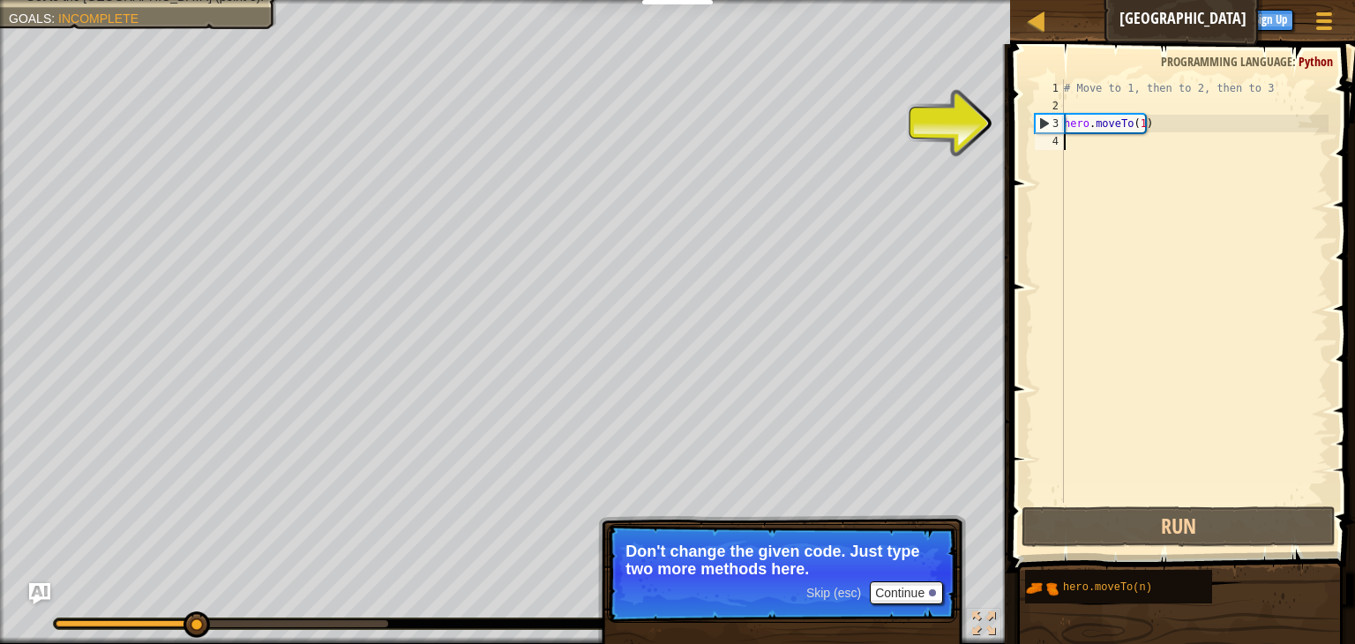
scroll to position [8, 0]
drag, startPoint x: 1189, startPoint y: 120, endPoint x: 1060, endPoint y: 121, distance: 128.8
click at [1060, 121] on div "1 2 3 4 # Move to 1, then to 2, then to 3 hero . moveTo ( 1 ) ההההההההההההההההה…" at bounding box center [1179, 290] width 297 height 423
type textarea "hero.moveTo(1)"
click at [1083, 141] on div "# Move to 1, then to 2, then to 3 hero . moveTo ( 1 )" at bounding box center [1194, 308] width 268 height 459
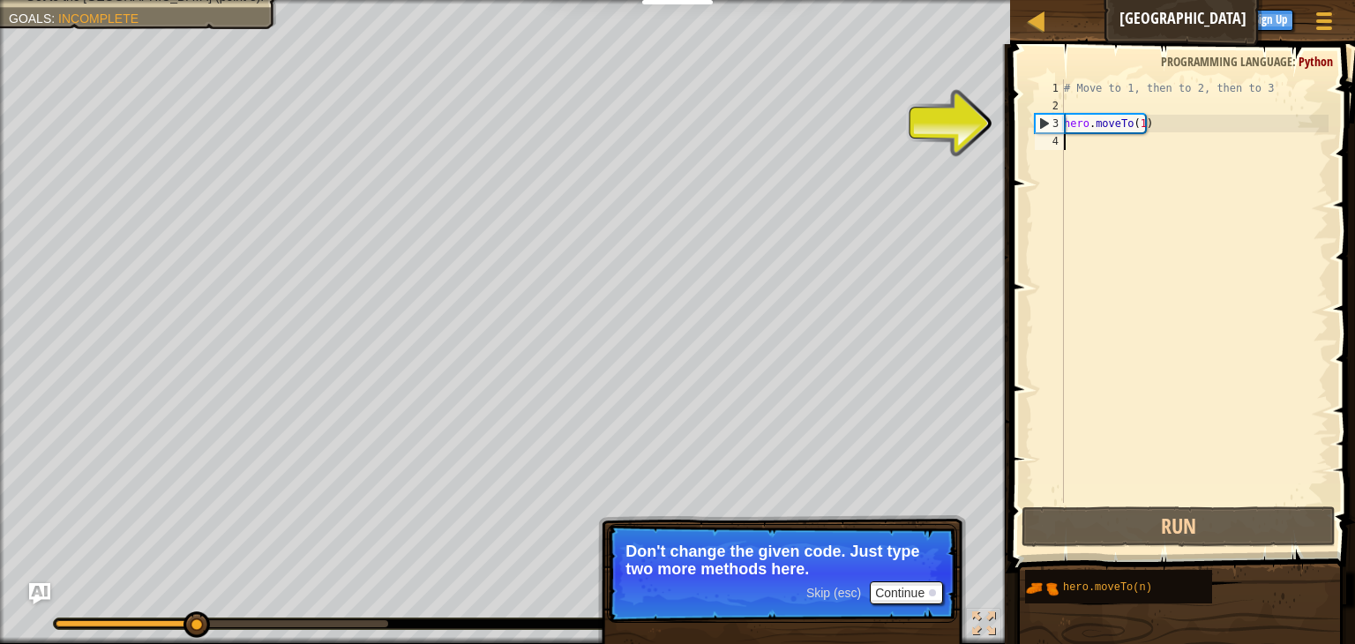
paste textarea "hero.moveTo(1)"
type textarea "hero.moveTo(1)"
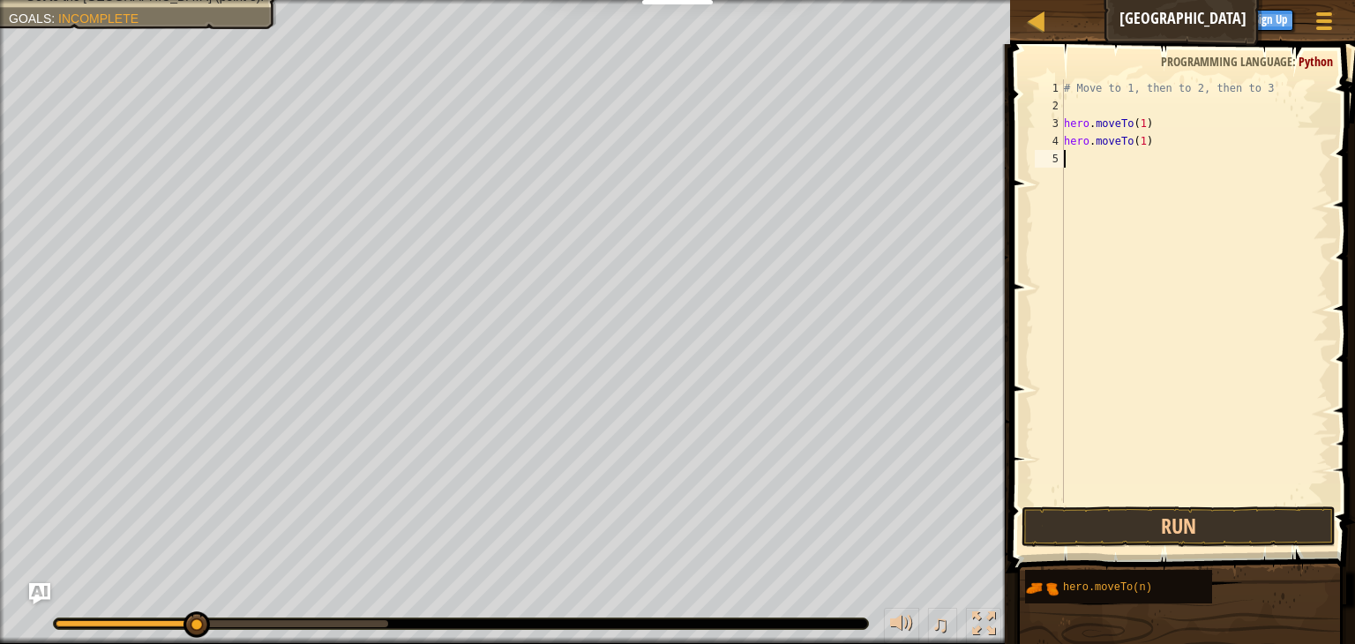
paste textarea "hero.moveTo(1)"
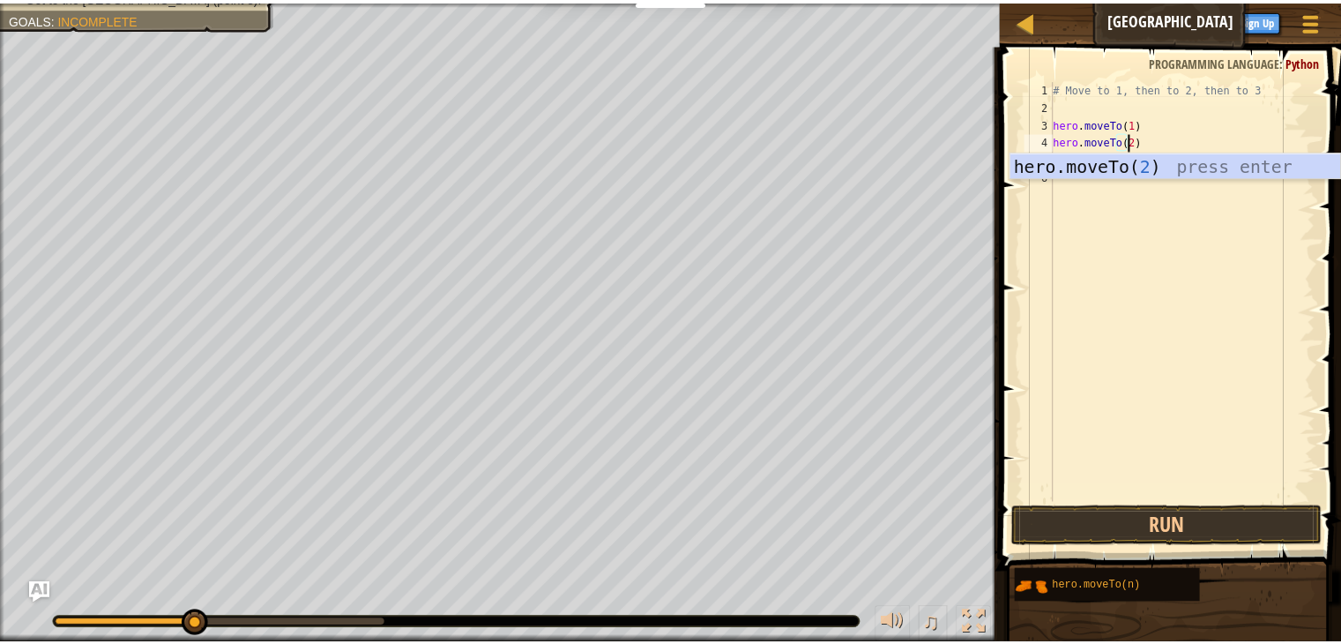
scroll to position [8, 5]
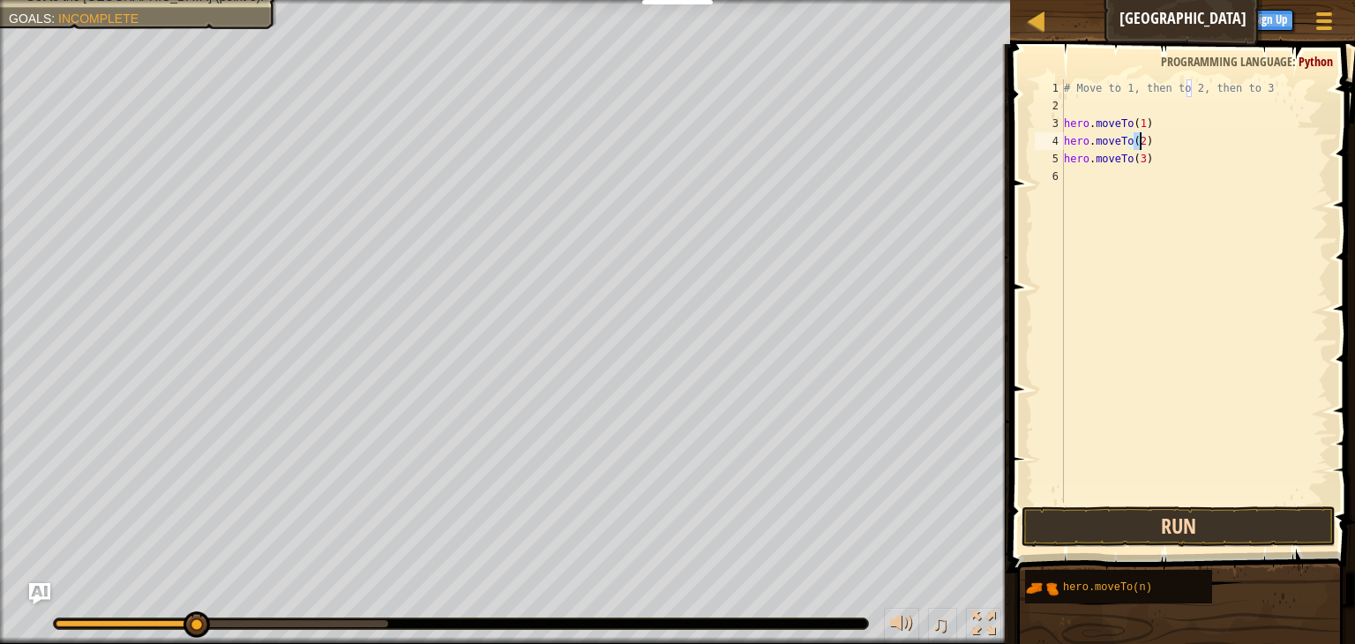
type textarea "hero.moveTo(2)"
click at [1217, 534] on button "Run" at bounding box center [1178, 526] width 314 height 41
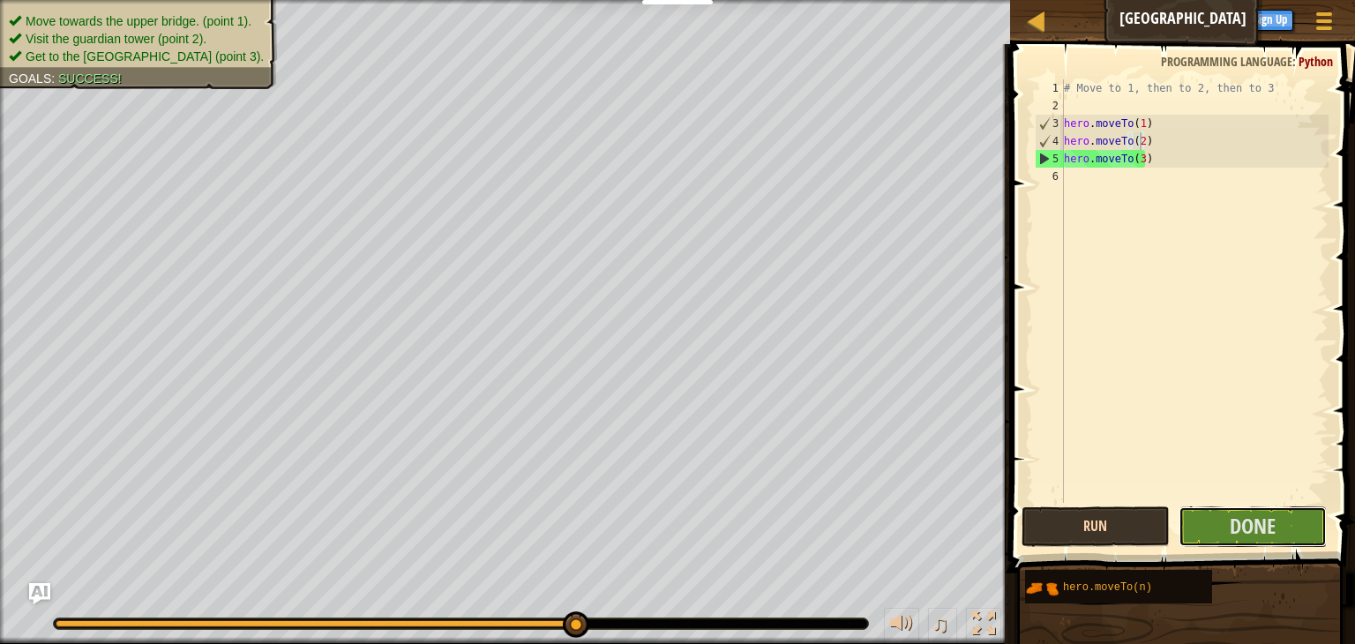
click at [1217, 534] on button "Done" at bounding box center [1252, 526] width 148 height 41
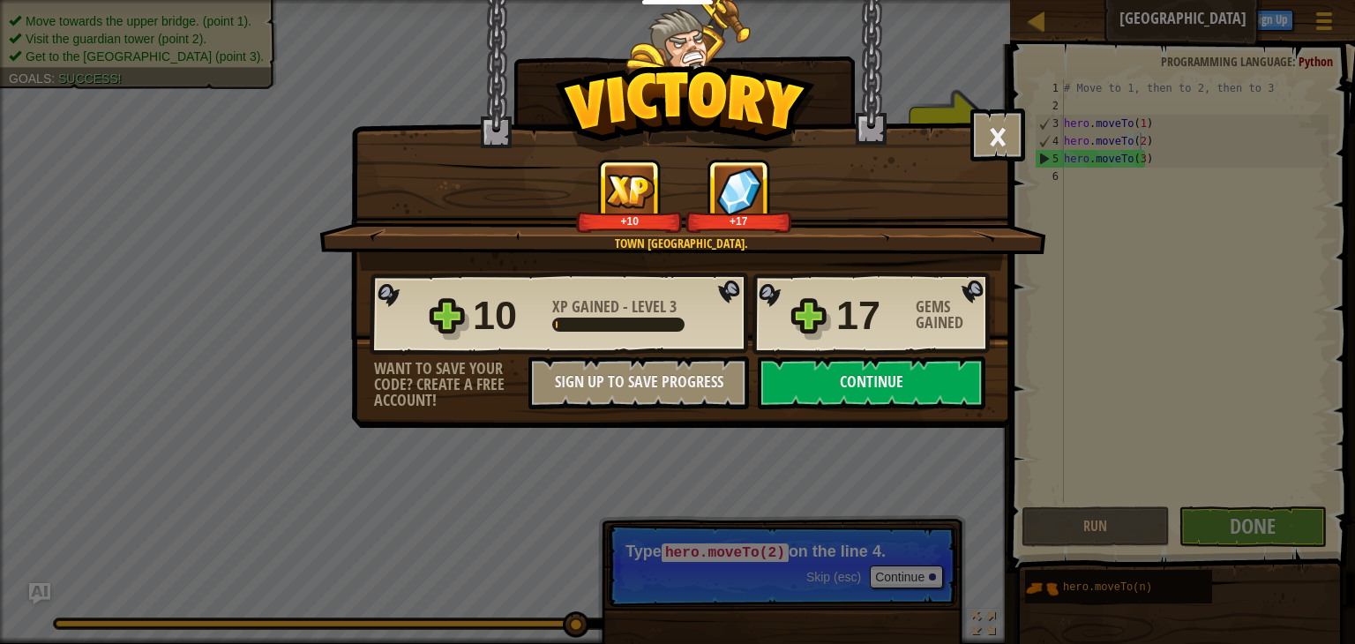
click at [1235, 529] on div "× Shortcuts can be dangerous. How fun was this level? Town [GEOGRAPHIC_DATA]. +…" at bounding box center [677, 322] width 1355 height 644
